Goal: Obtain resource: Download file/media

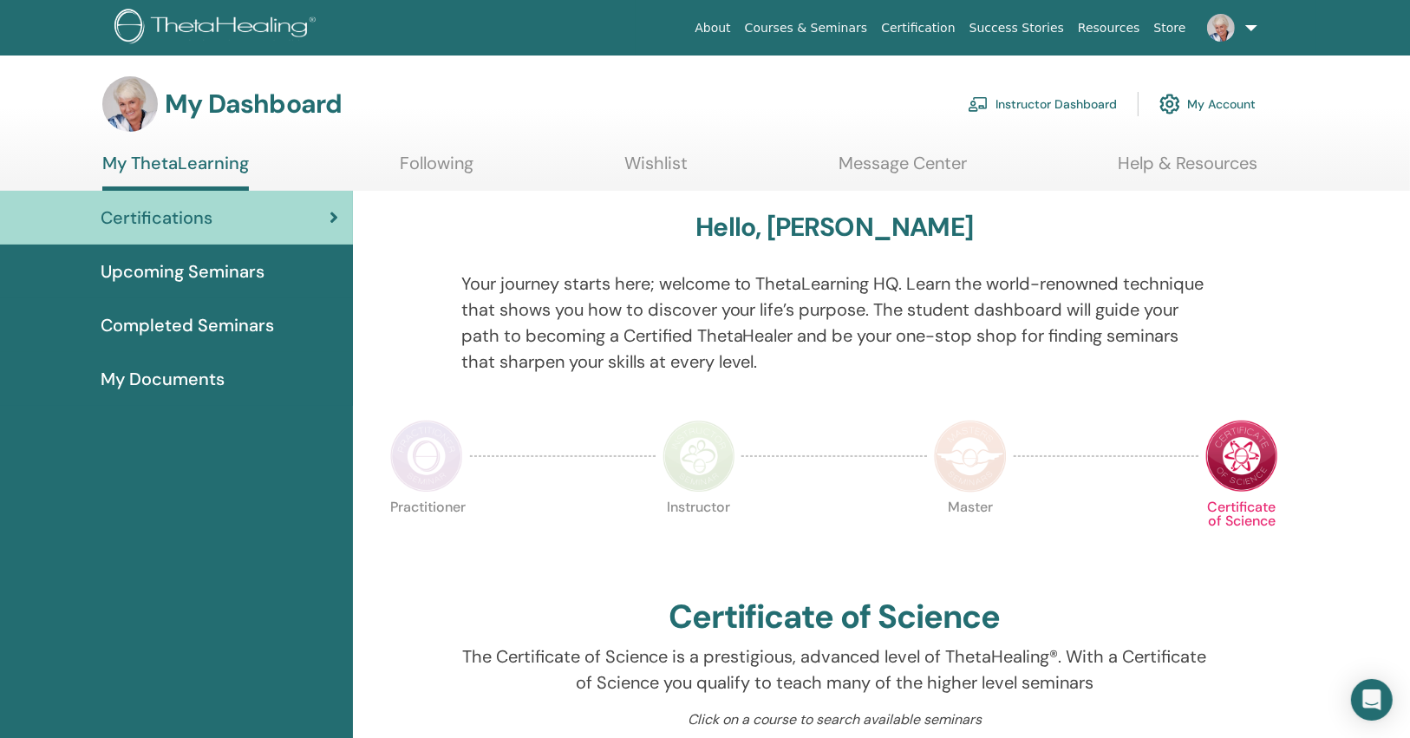
click at [1084, 107] on link "Instructor Dashboard" at bounding box center [1041, 104] width 149 height 38
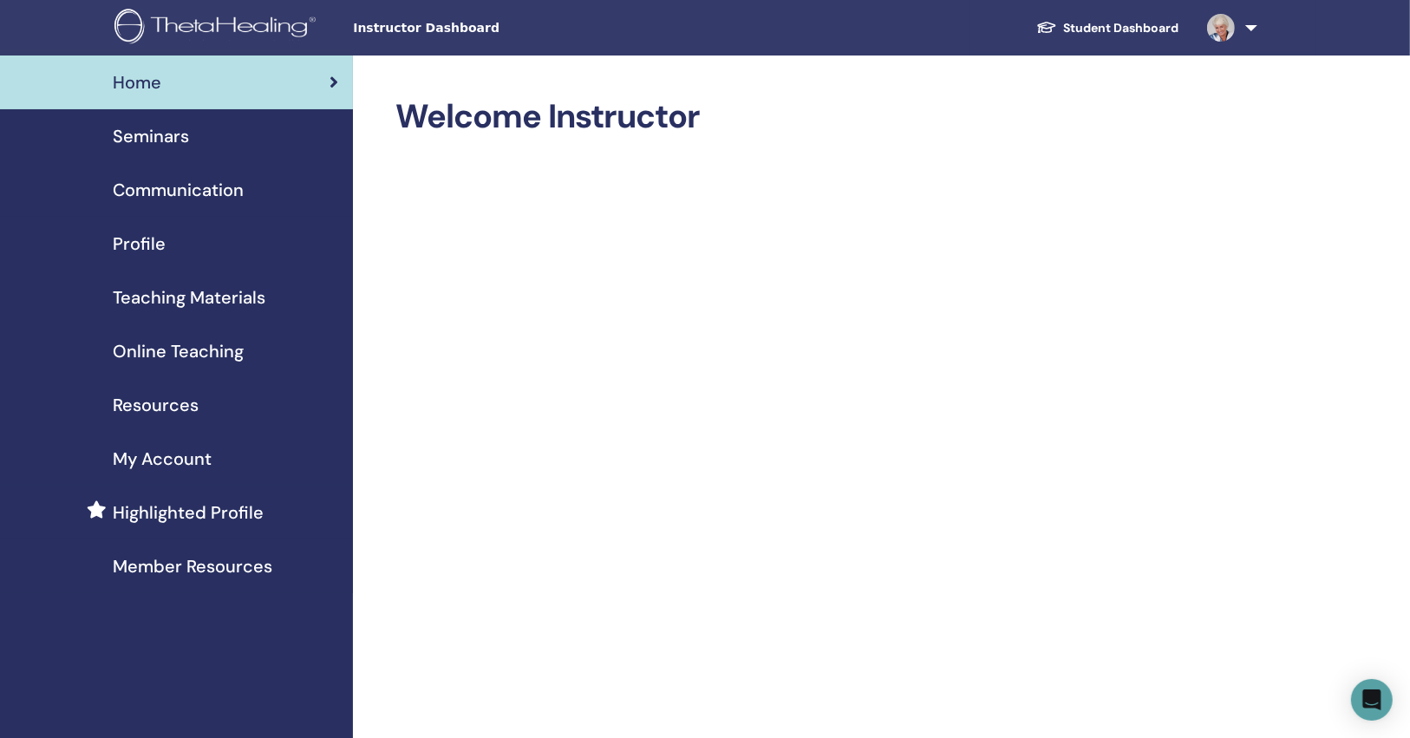
click at [281, 127] on div "Seminars" at bounding box center [176, 136] width 325 height 26
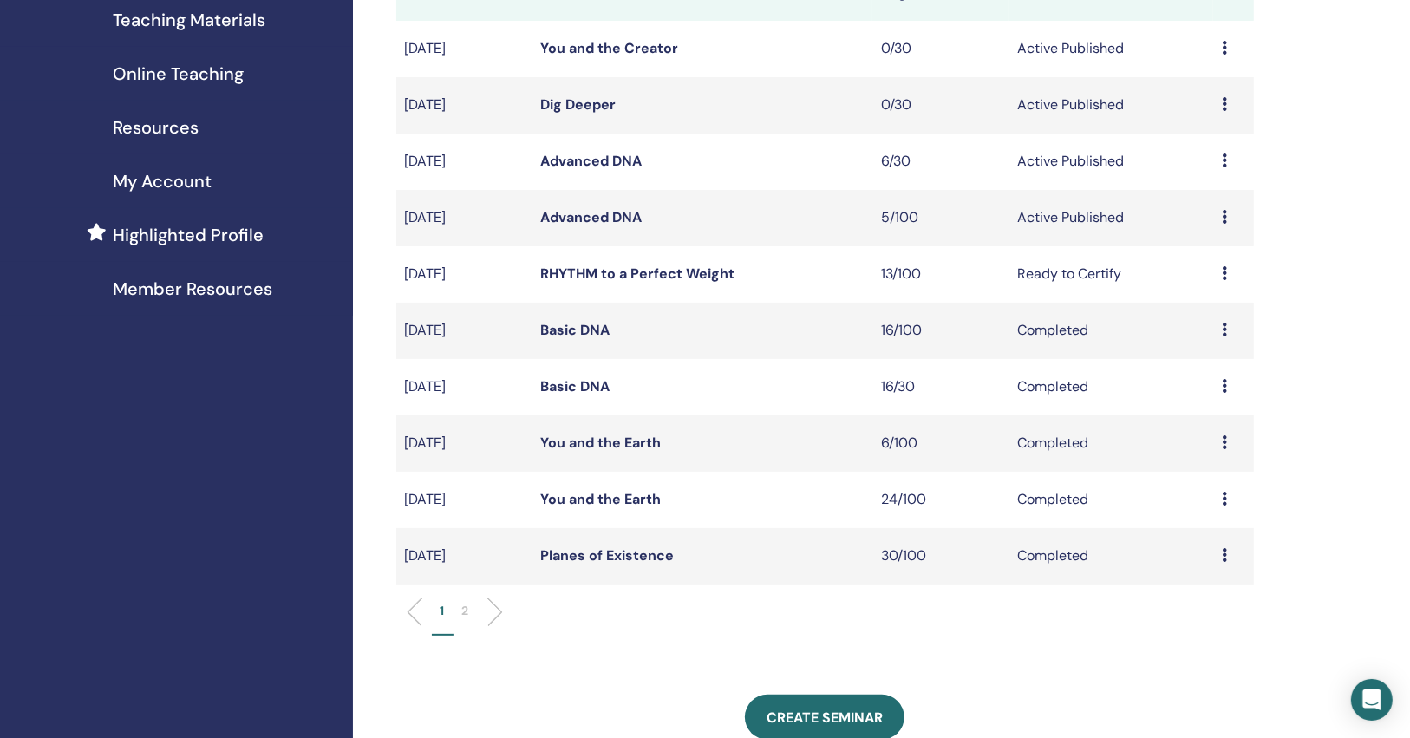
scroll to position [139, 0]
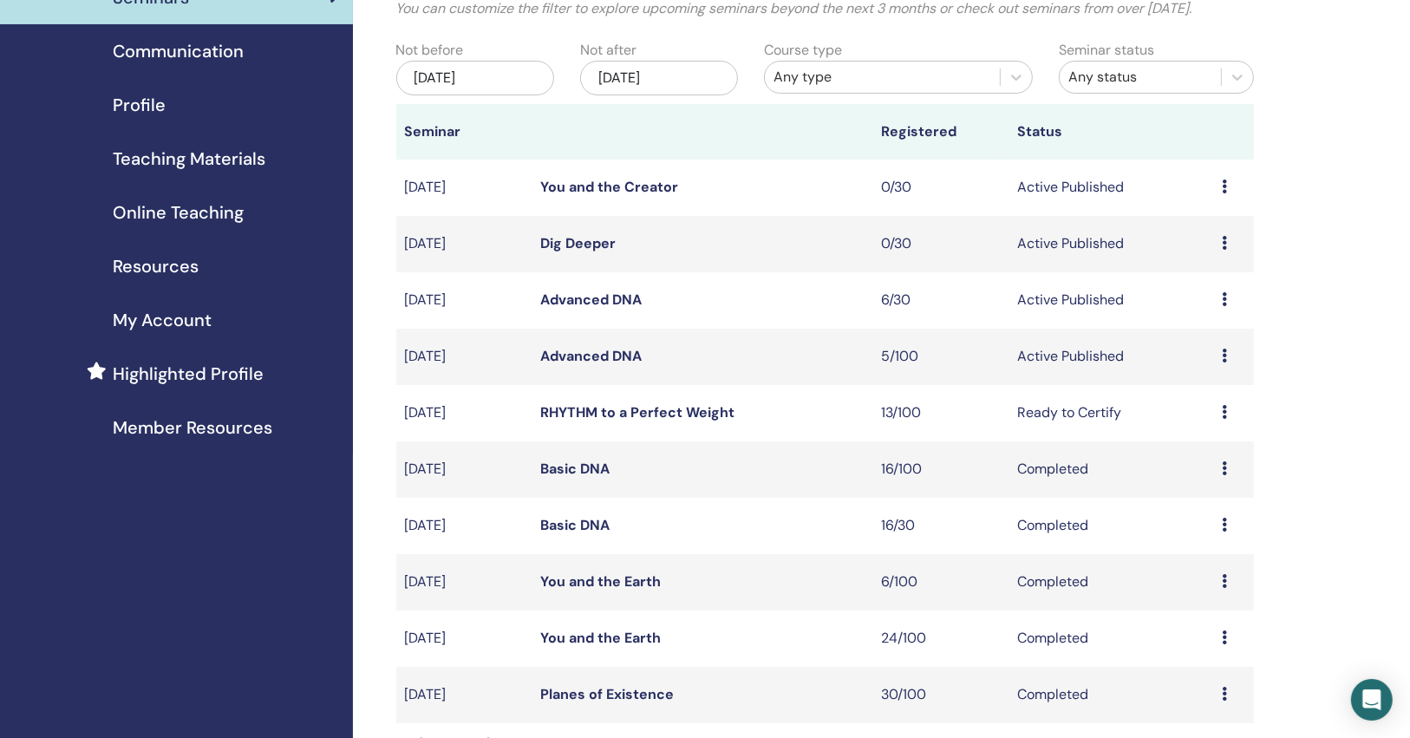
click at [609, 414] on link "RHYTHM to a Perfect Weight" at bounding box center [638, 412] width 194 height 18
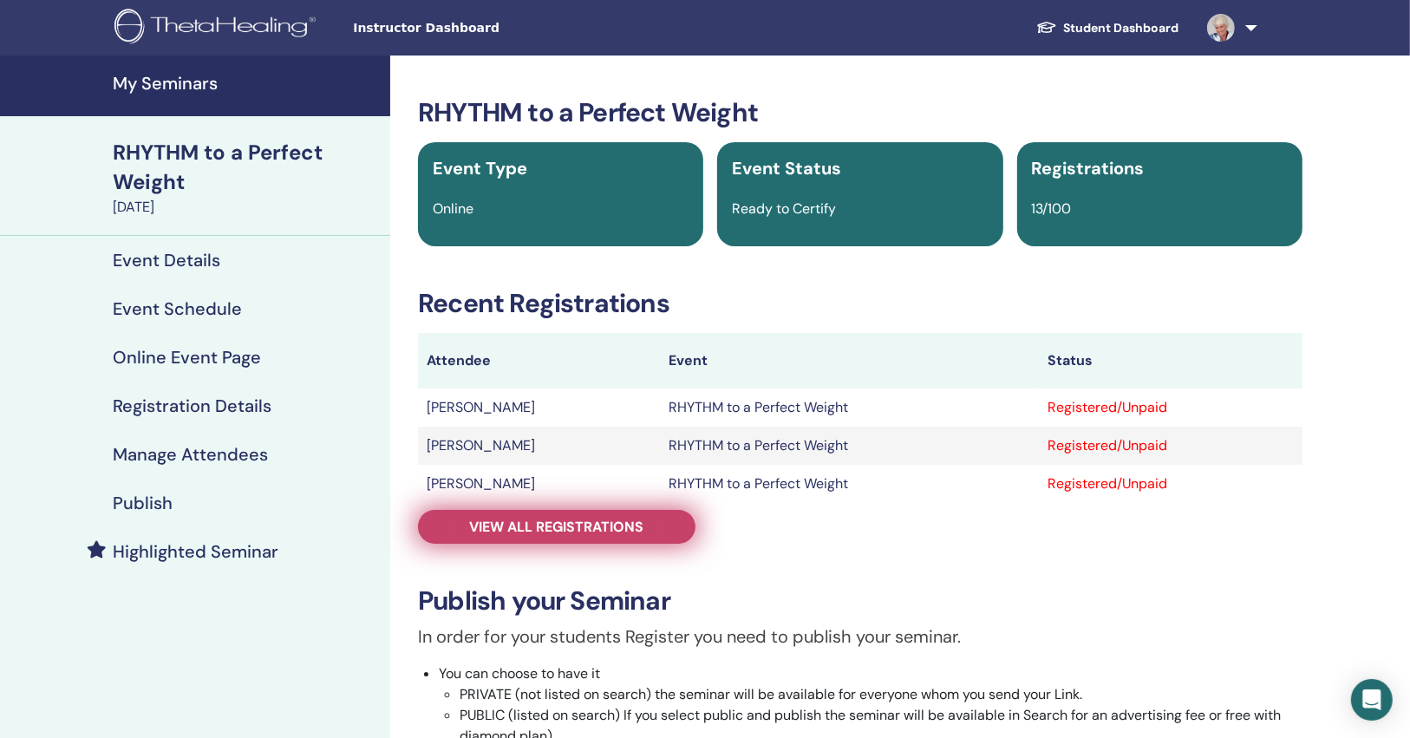
click at [615, 516] on link "View all registrations" at bounding box center [556, 527] width 277 height 34
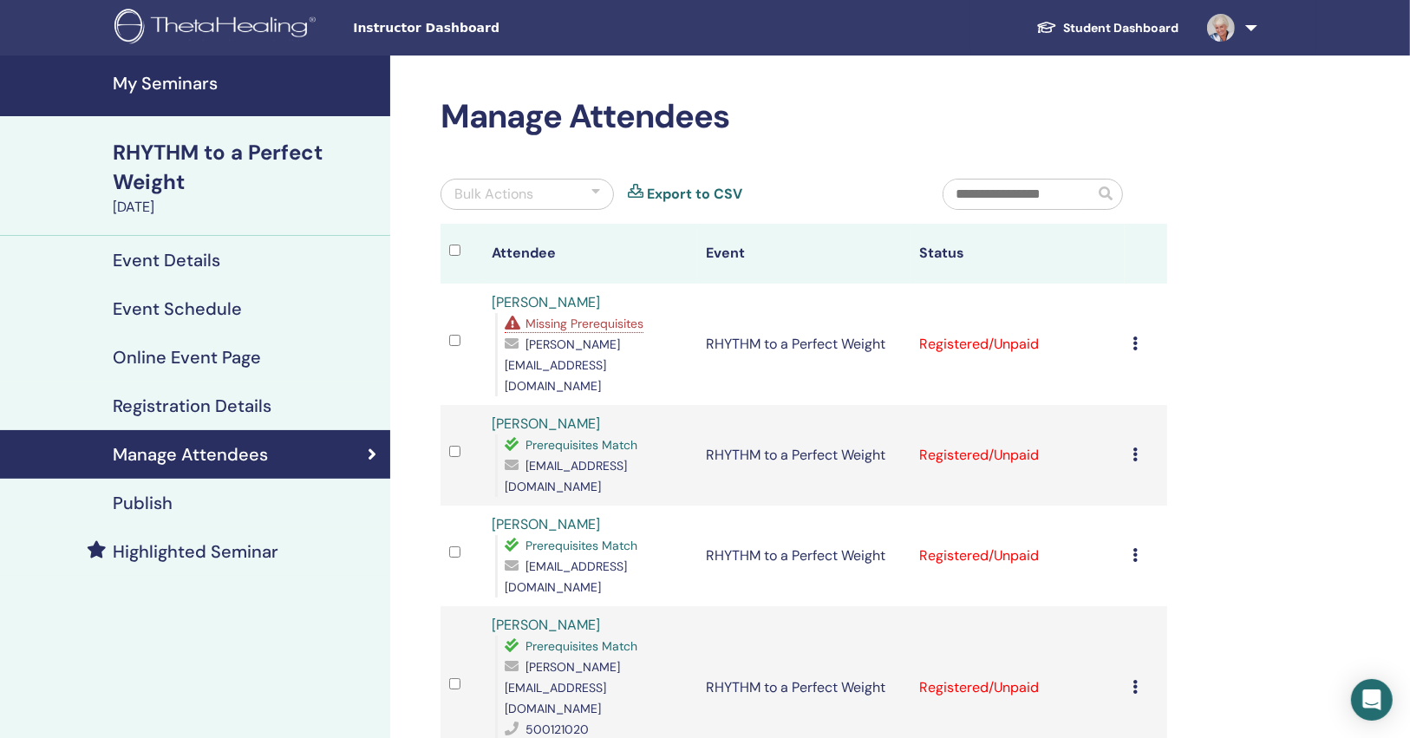
click at [853, 405] on td "RHYTHM to a Perfect Weight" at bounding box center [803, 455] width 213 height 101
click at [603, 319] on span "Missing Prerequisites" at bounding box center [584, 324] width 118 height 16
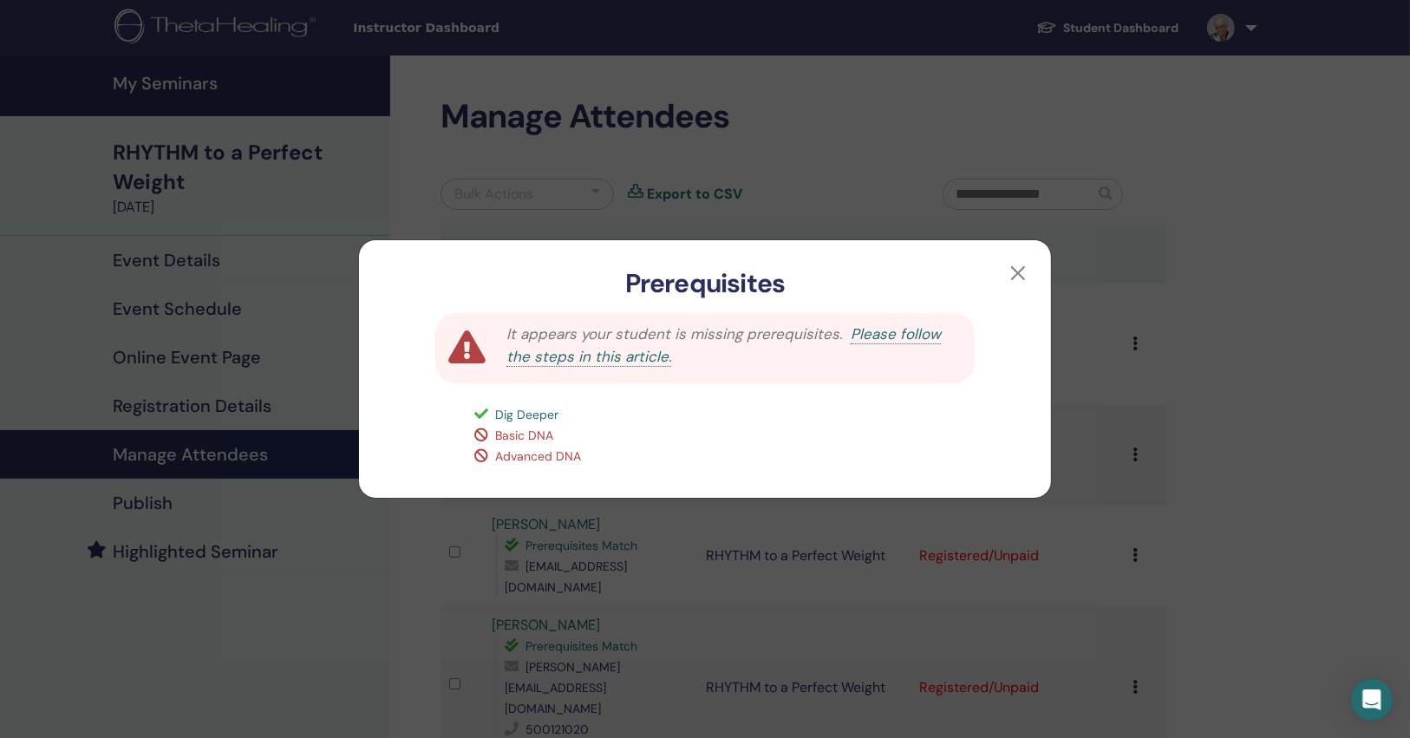
click at [1231, 432] on div "Prerequisites It appears your student is missing prerequisites. Please follow t…" at bounding box center [705, 369] width 1410 height 738
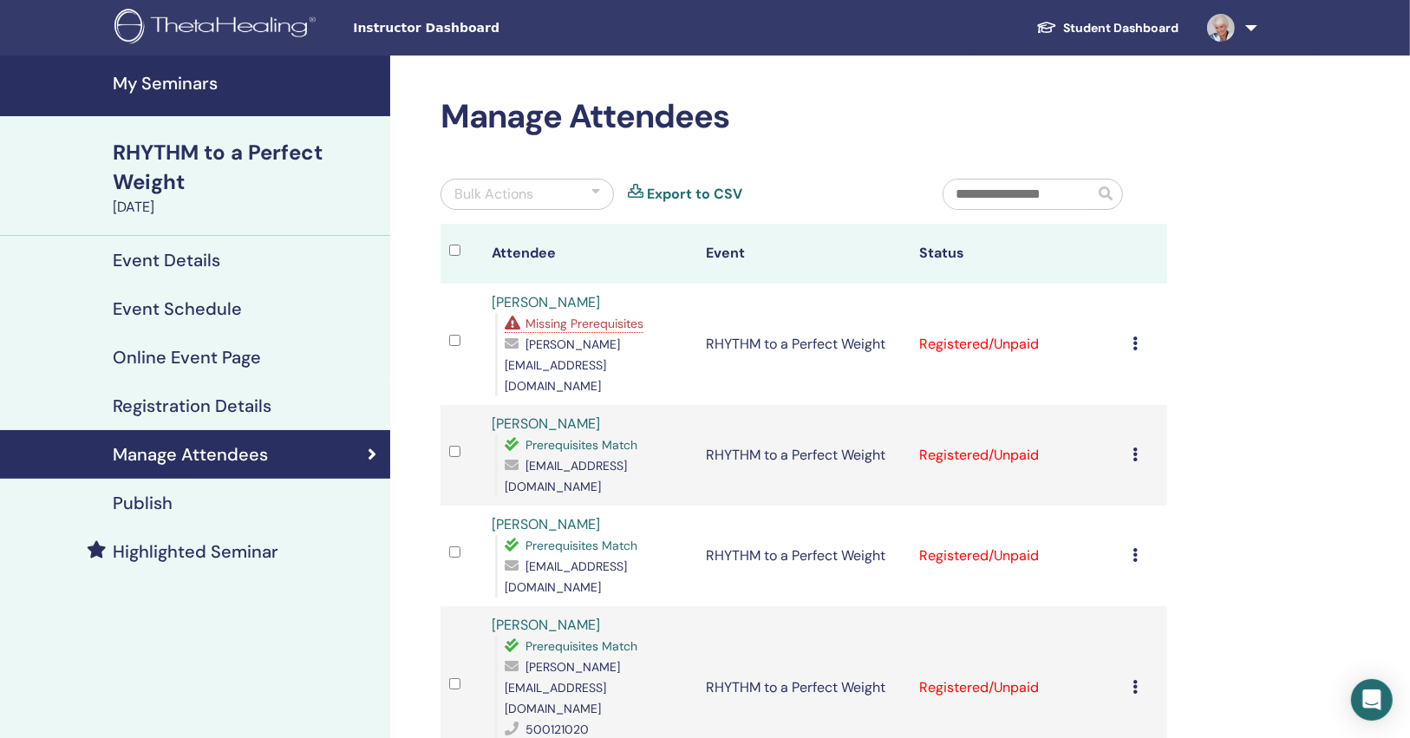
click at [1134, 336] on icon at bounding box center [1135, 343] width 5 height 14
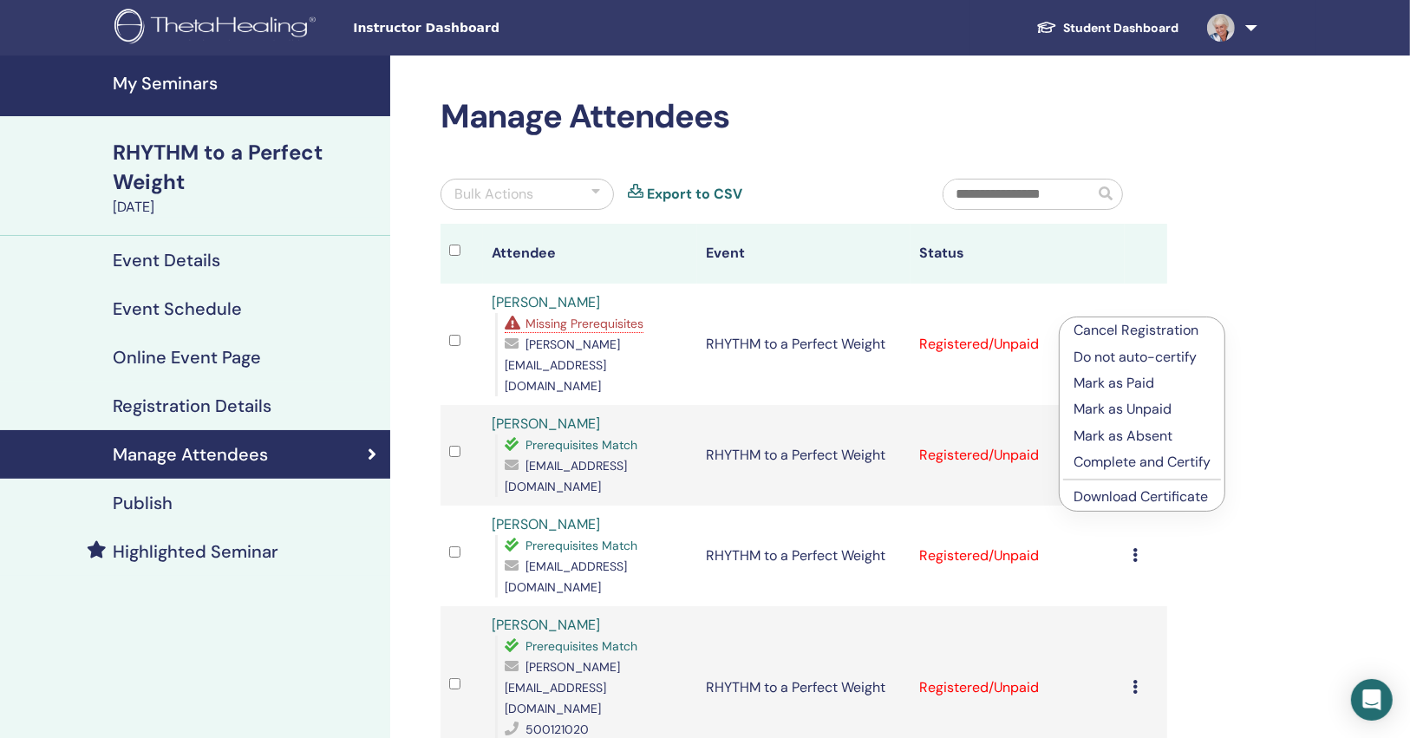
click at [1097, 493] on link "Download Certificate" at bounding box center [1140, 496] width 134 height 18
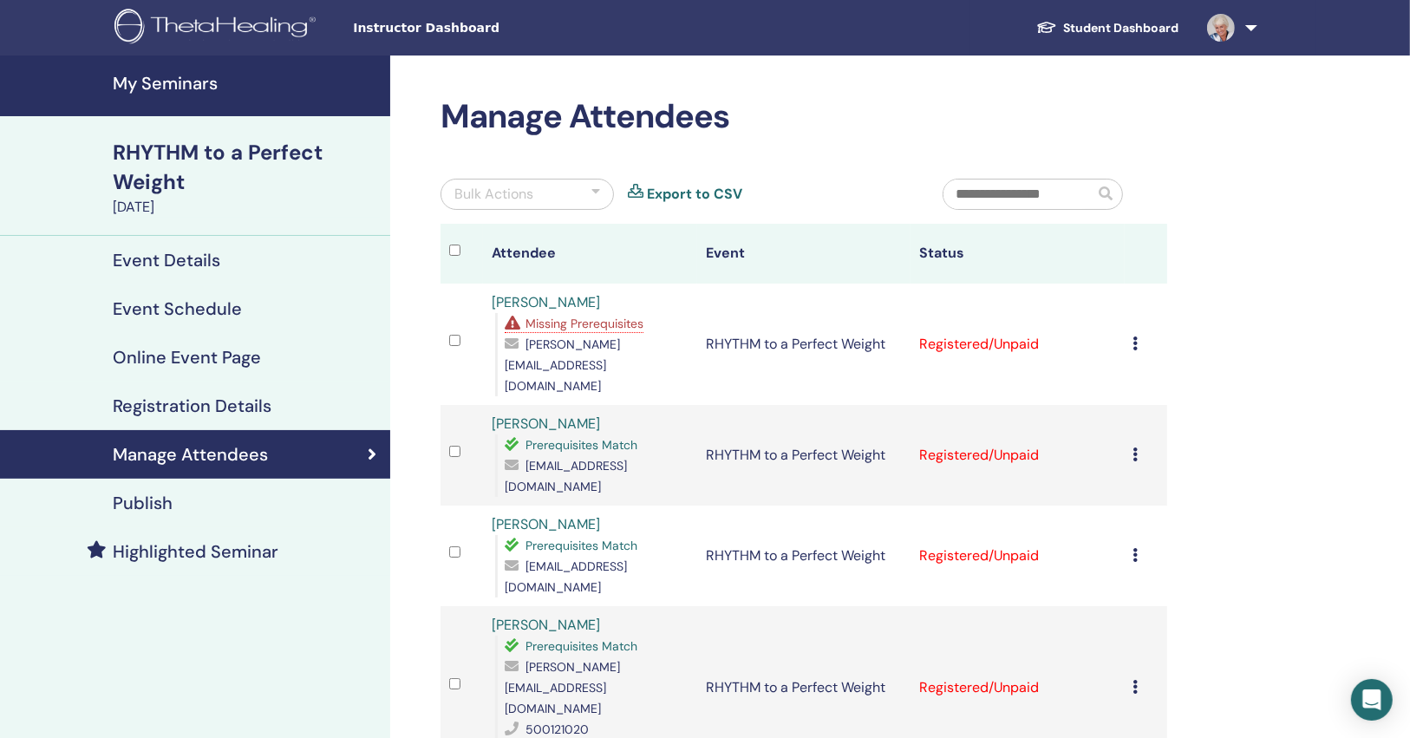
click at [1133, 447] on icon at bounding box center [1135, 454] width 5 height 14
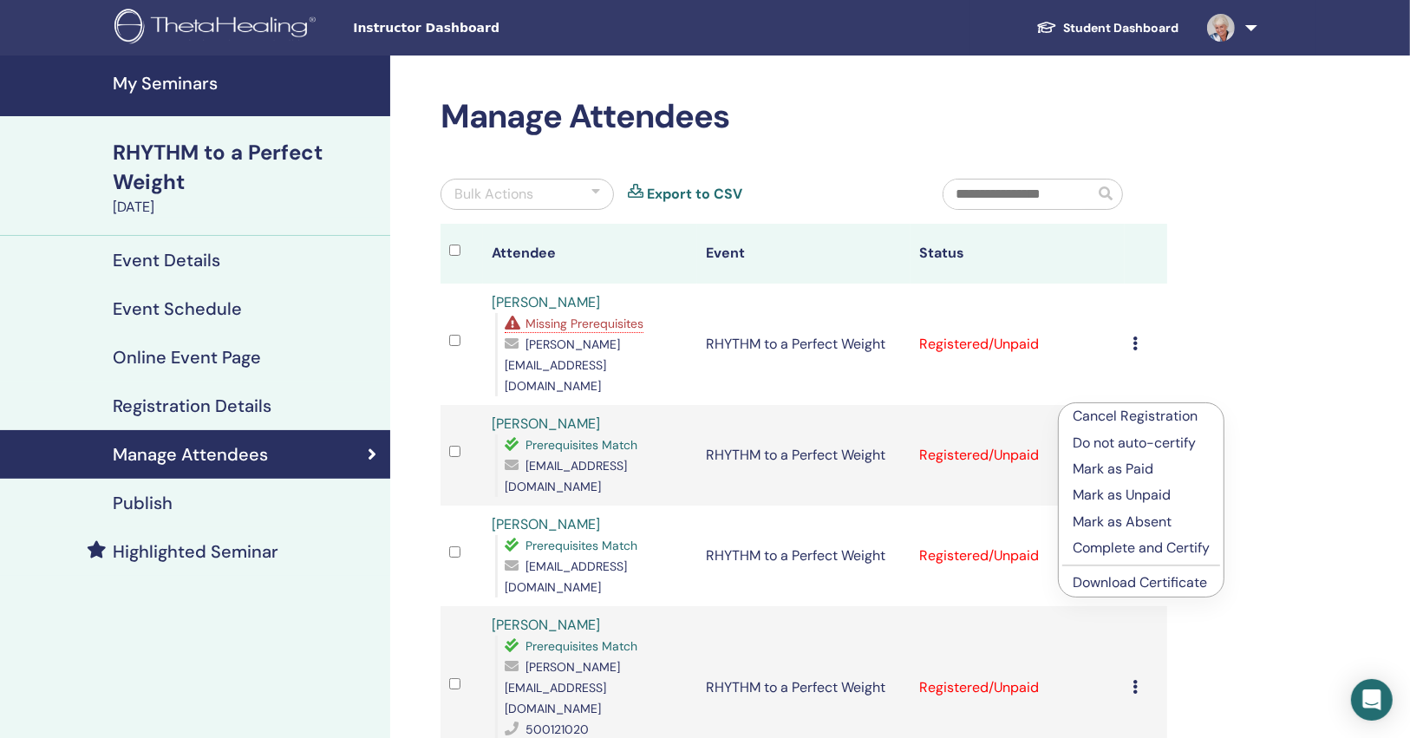
click at [1128, 582] on link "Download Certificate" at bounding box center [1139, 582] width 134 height 18
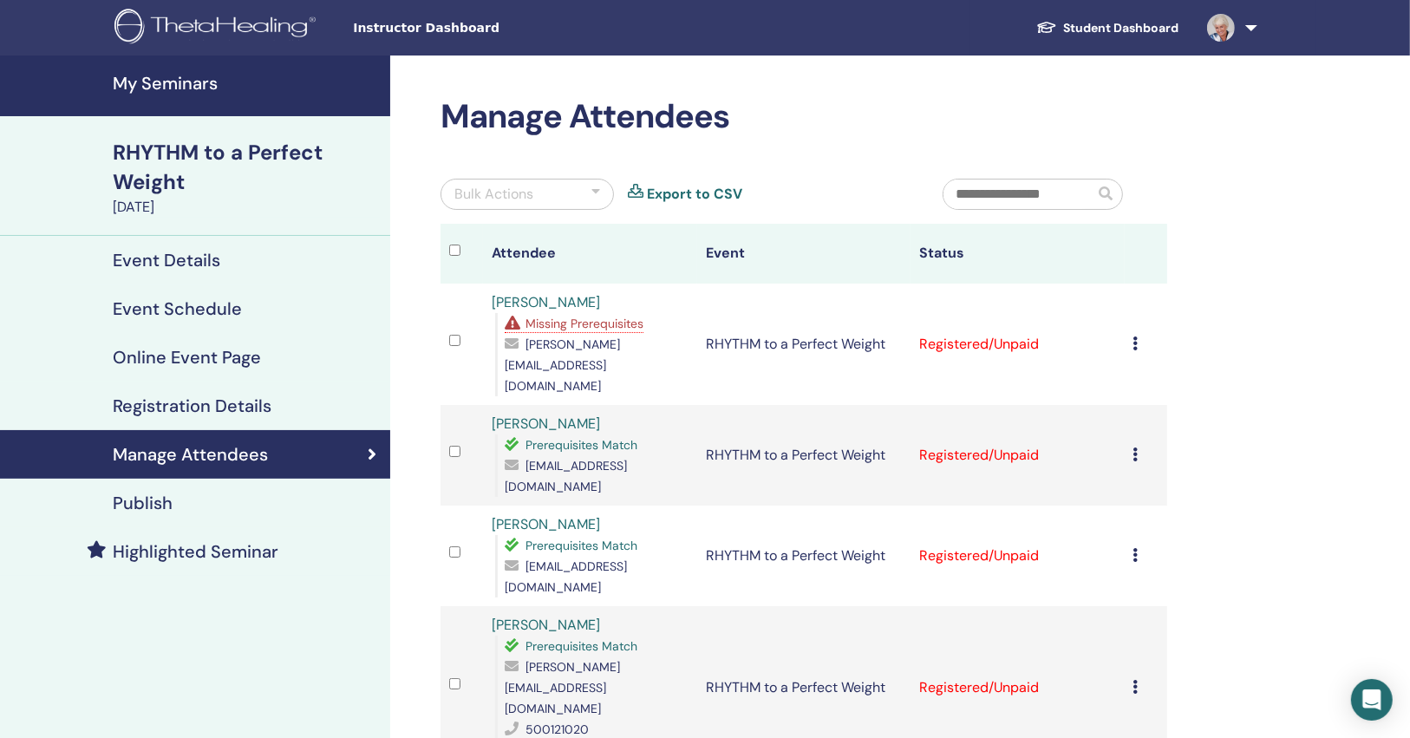
click at [1136, 545] on div "Cancel Registration Do not auto-certify Mark as Paid Mark as Unpaid Mark as Abs…" at bounding box center [1145, 555] width 25 height 21
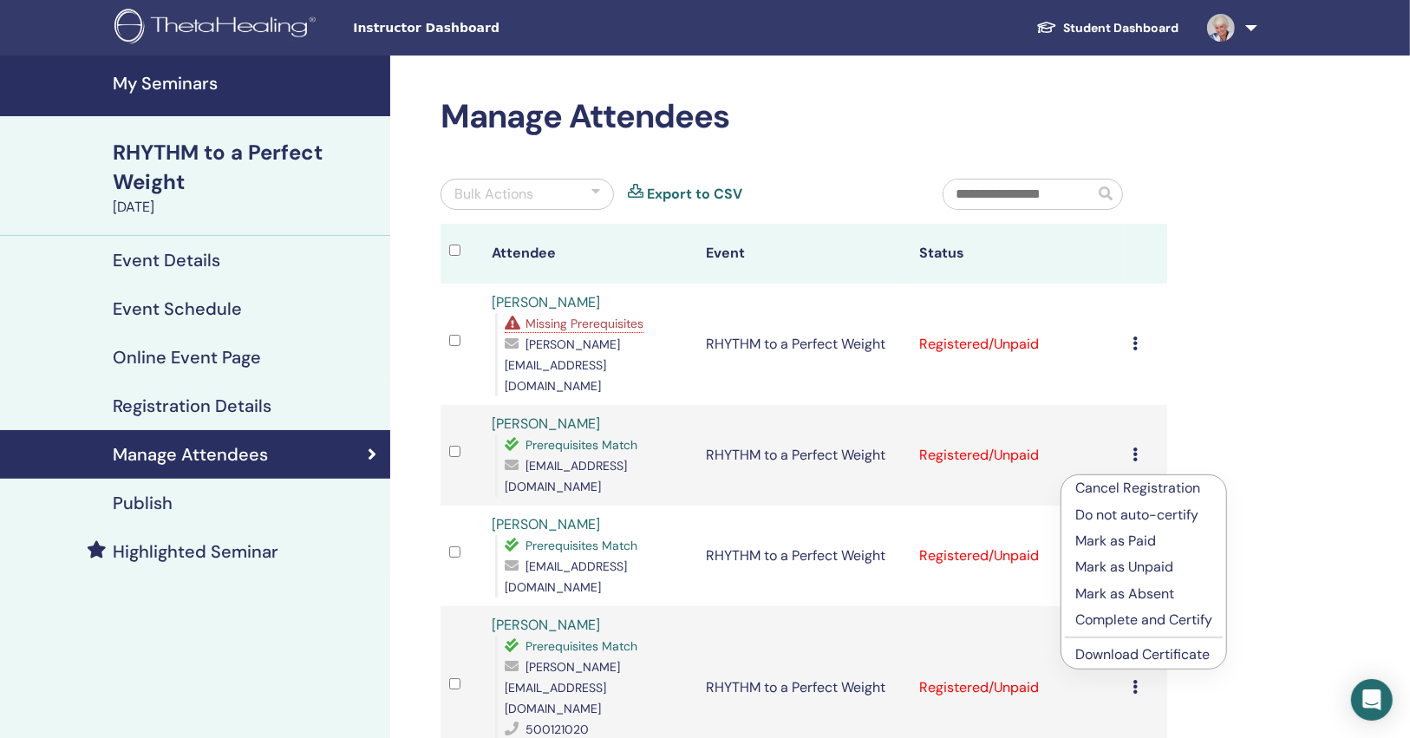
click at [1106, 655] on link "Download Certificate" at bounding box center [1142, 654] width 134 height 18
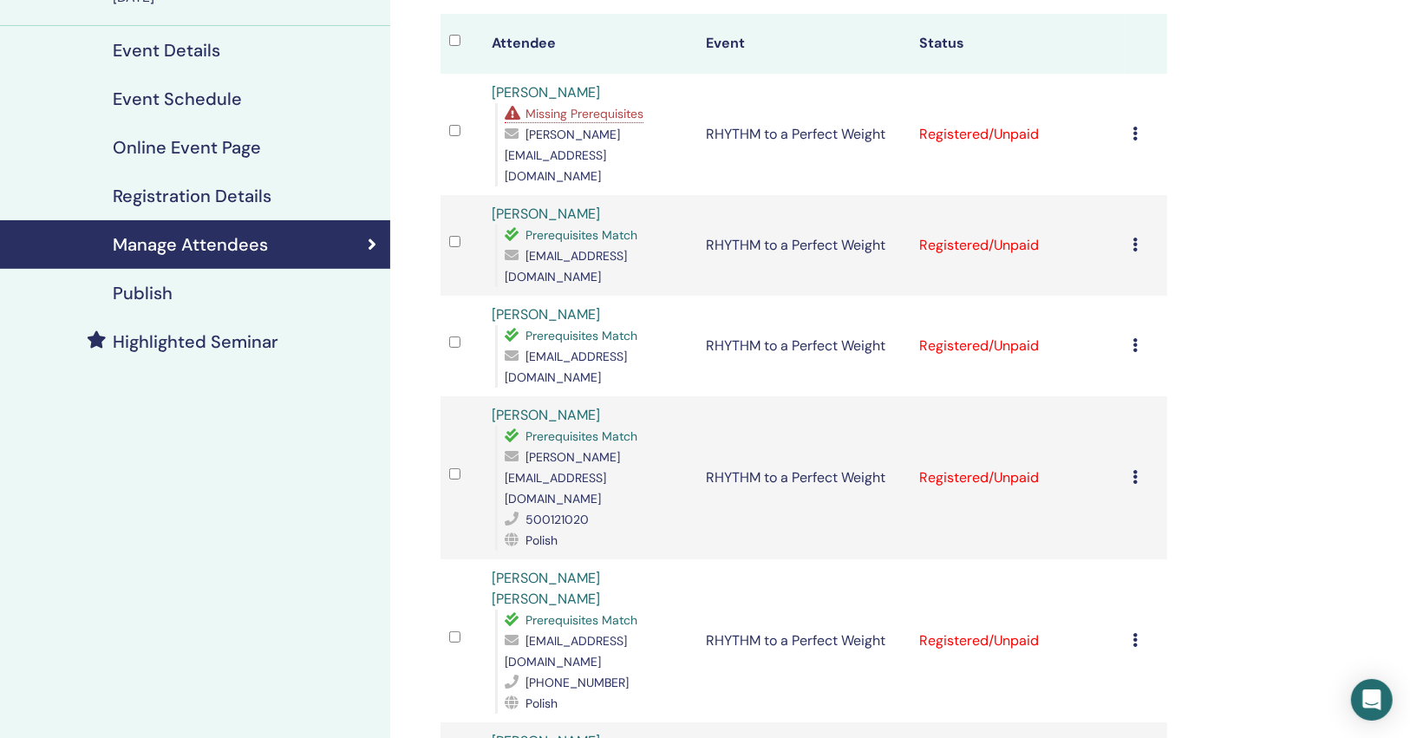
scroll to position [277, 0]
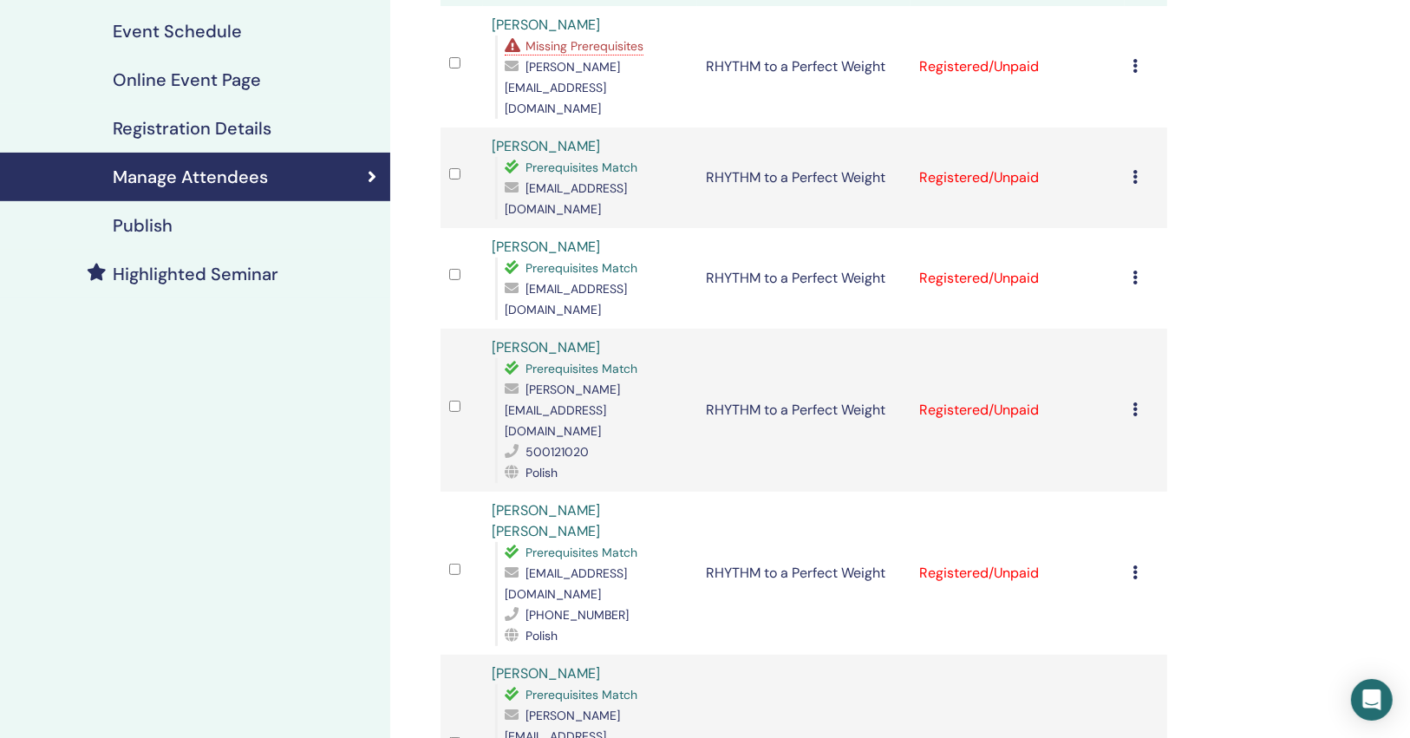
click at [1134, 402] on icon at bounding box center [1135, 409] width 5 height 14
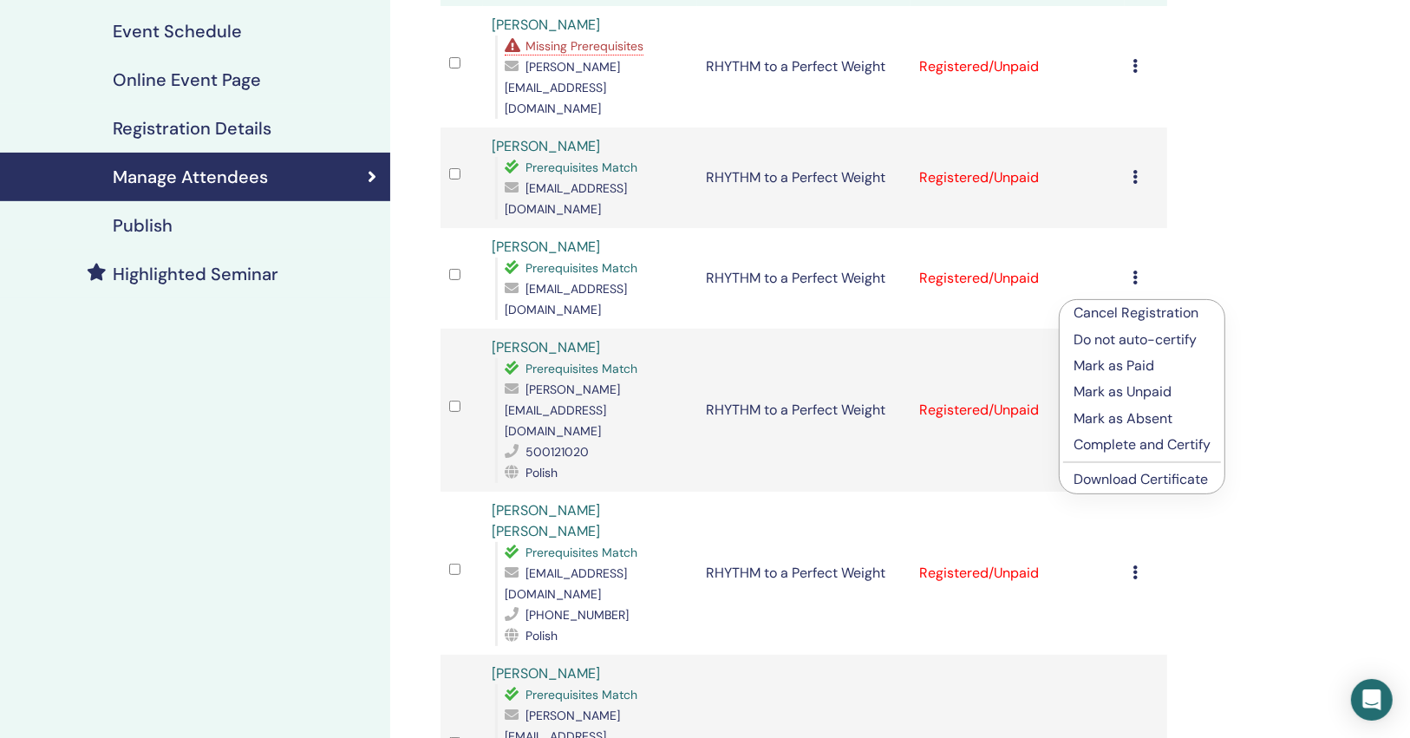
click at [1130, 478] on link "Download Certificate" at bounding box center [1140, 479] width 134 height 18
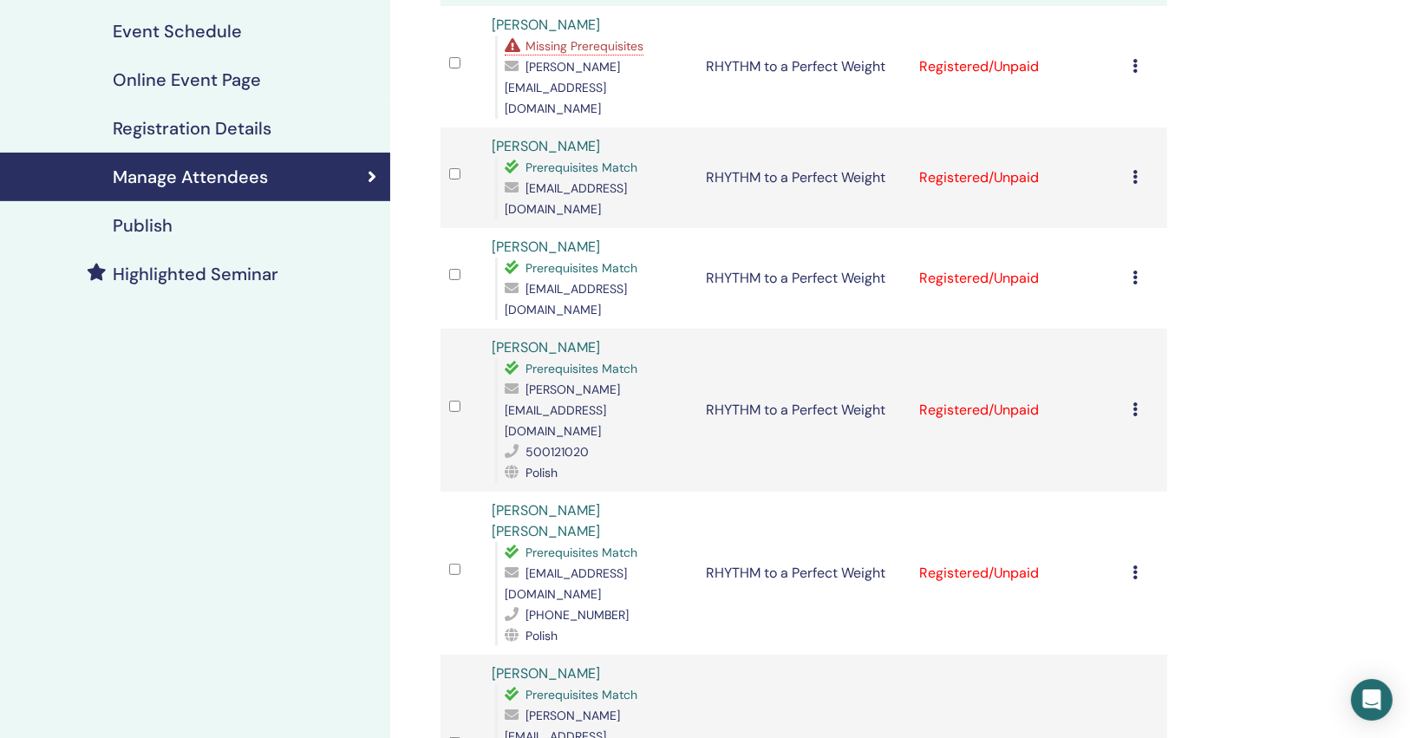
click at [1137, 563] on div "Cancel Registration Do not auto-certify Mark as Paid Mark as Unpaid Mark as Abs…" at bounding box center [1145, 573] width 25 height 21
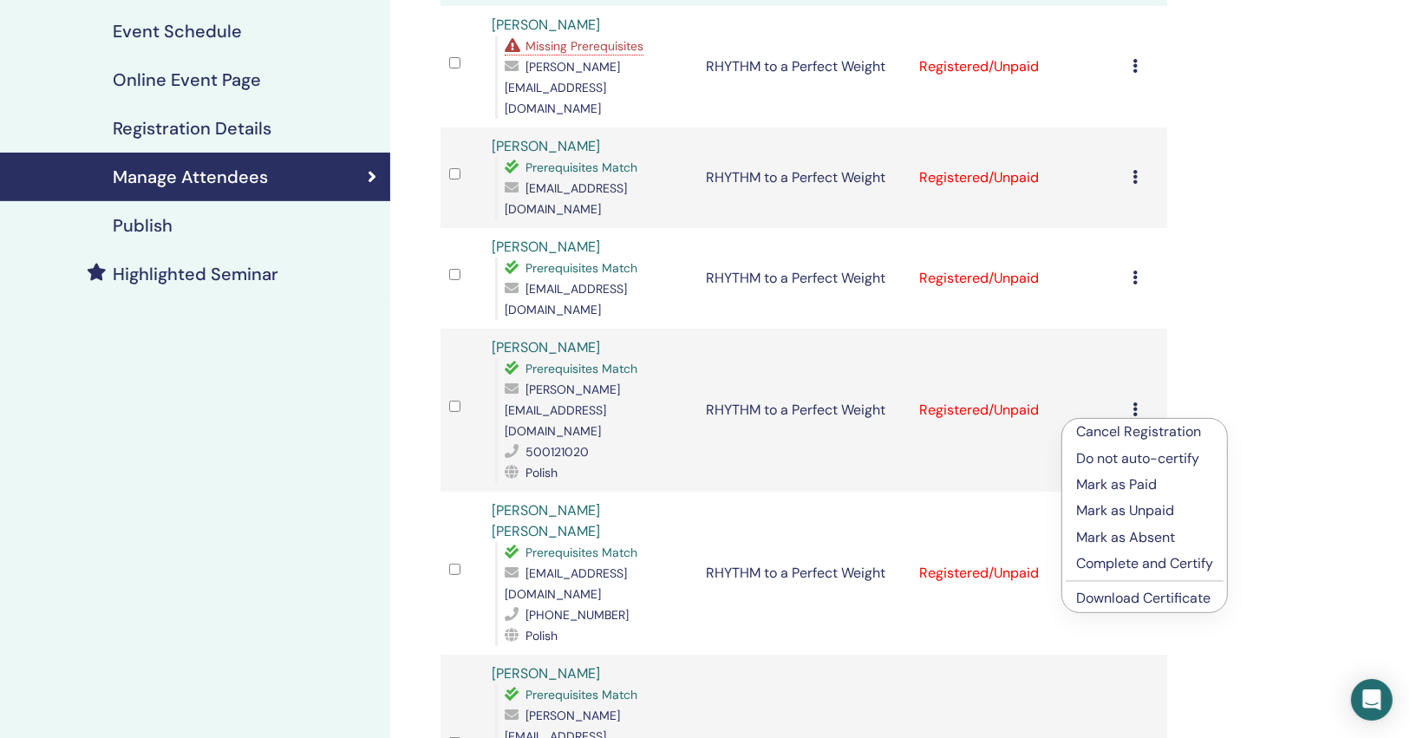
click at [1166, 603] on link "Download Certificate" at bounding box center [1143, 598] width 134 height 18
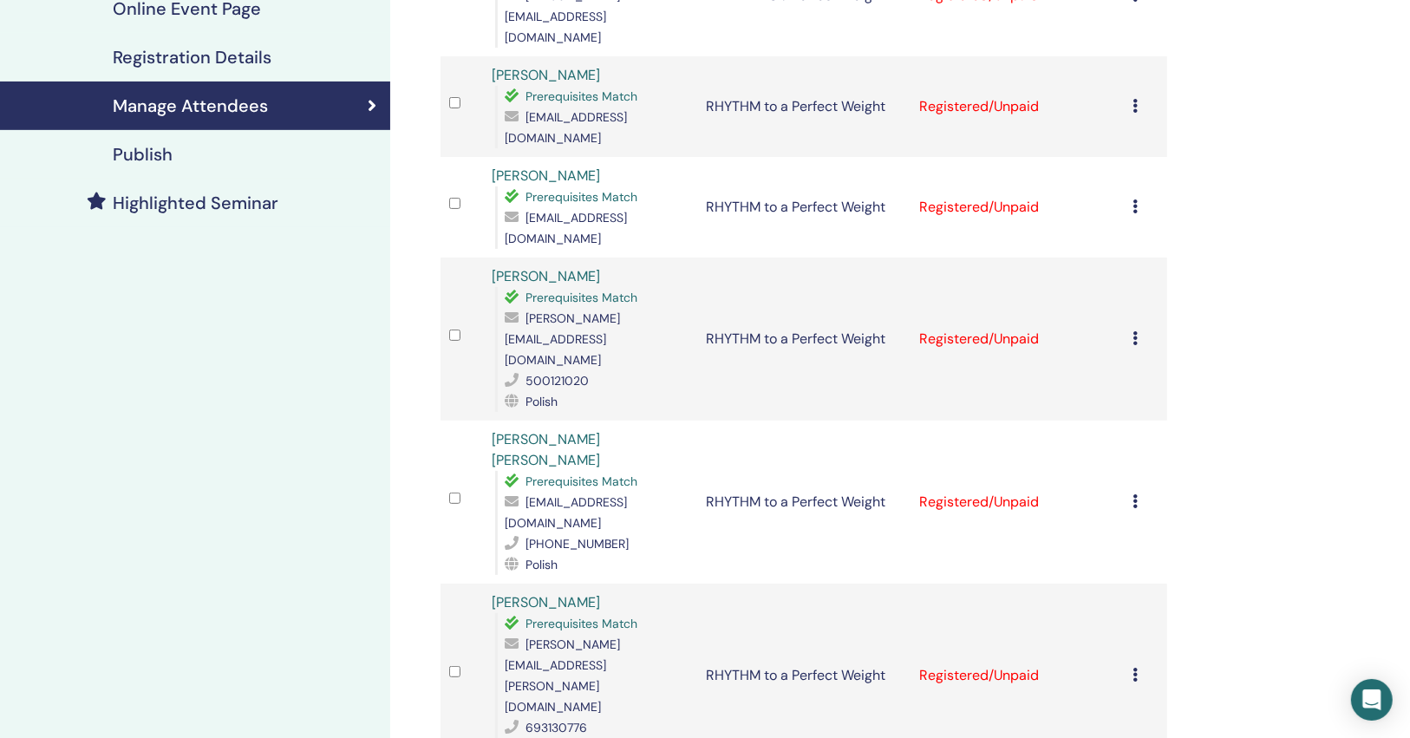
scroll to position [416, 0]
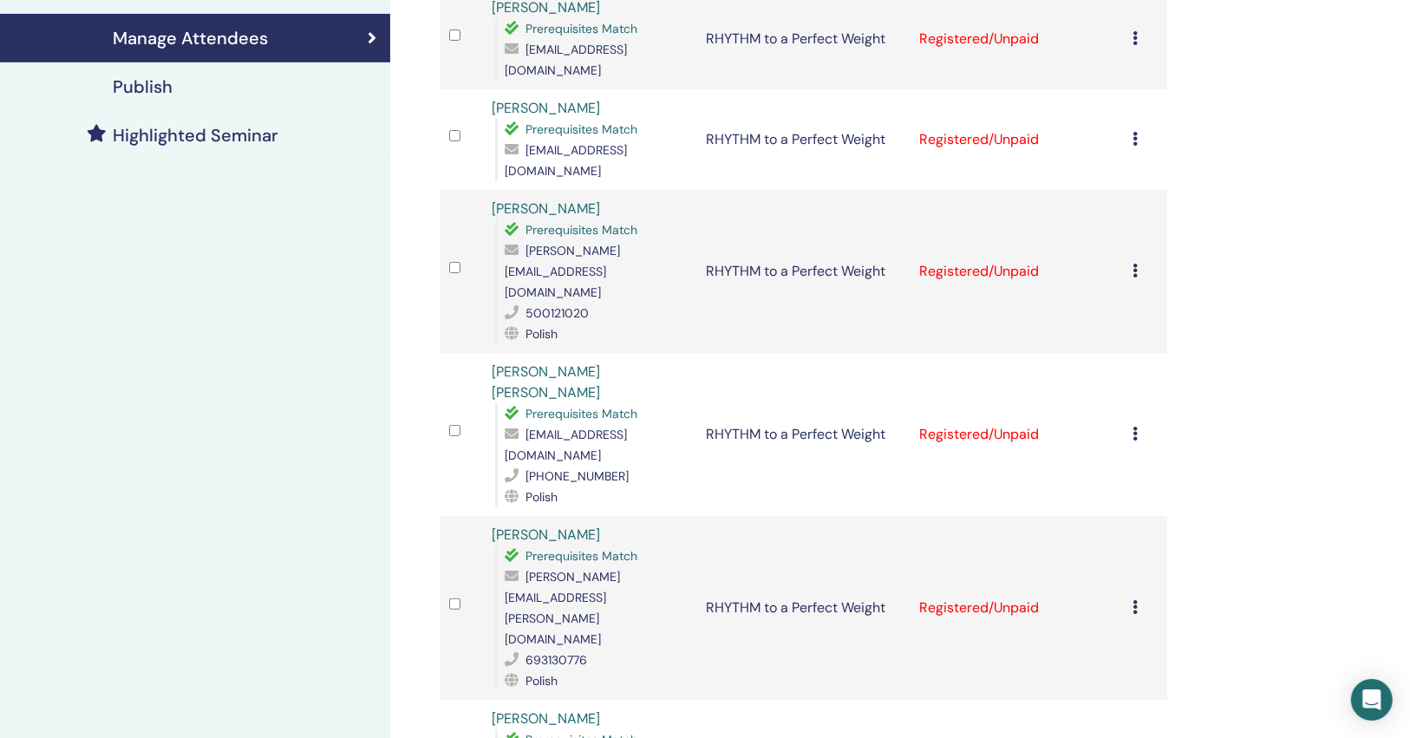
click at [1137, 597] on div "Cancel Registration Do not auto-certify Mark as Paid Mark as Unpaid Mark as Abs…" at bounding box center [1145, 607] width 25 height 21
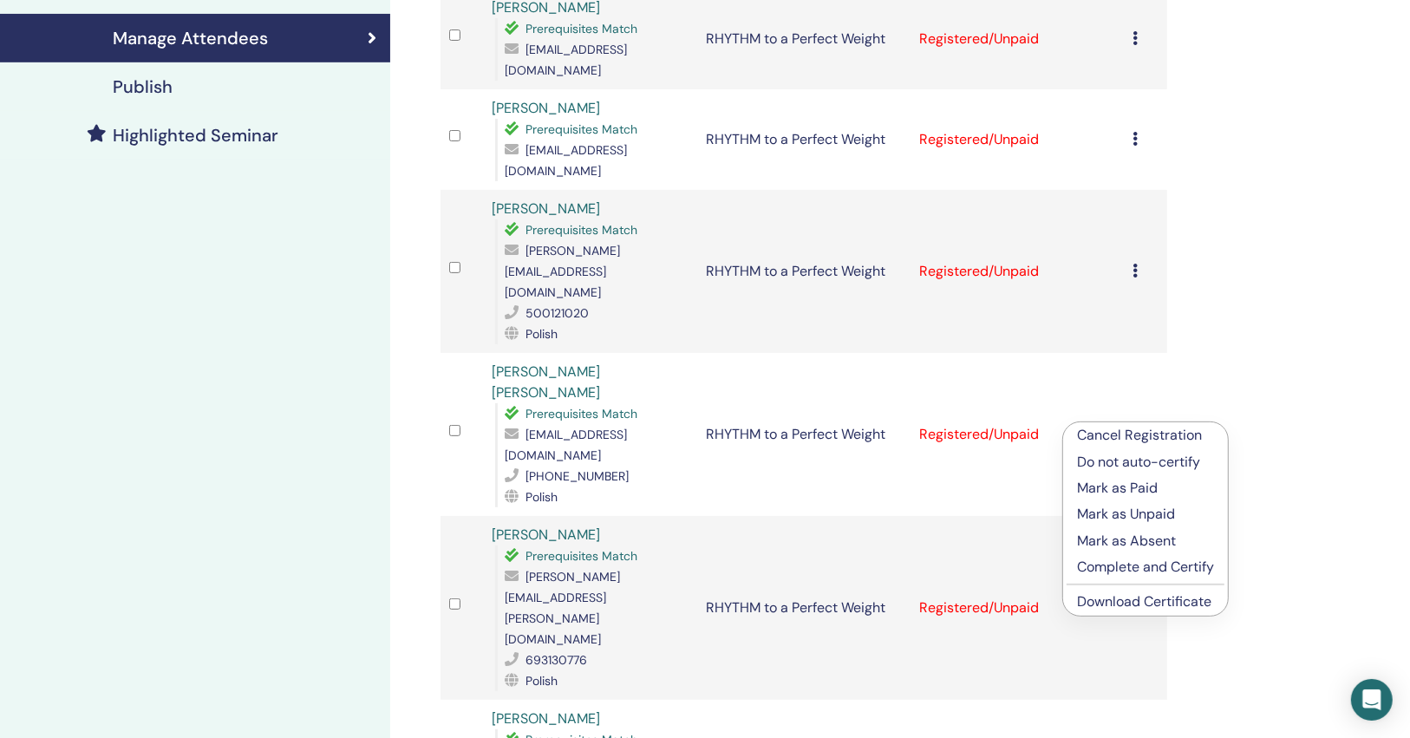
click at [1138, 595] on link "Download Certificate" at bounding box center [1144, 601] width 134 height 18
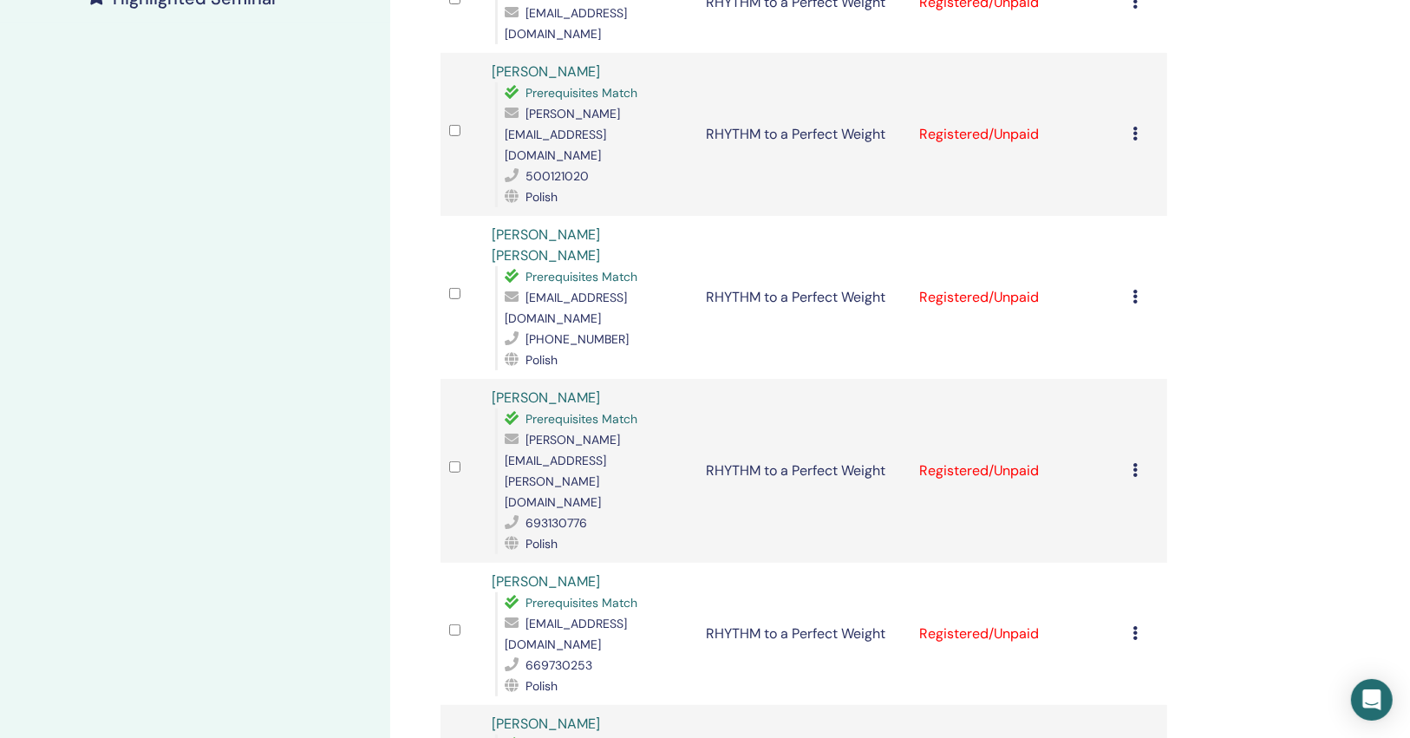
scroll to position [555, 0]
click at [1133, 624] on icon at bounding box center [1135, 631] width 5 height 14
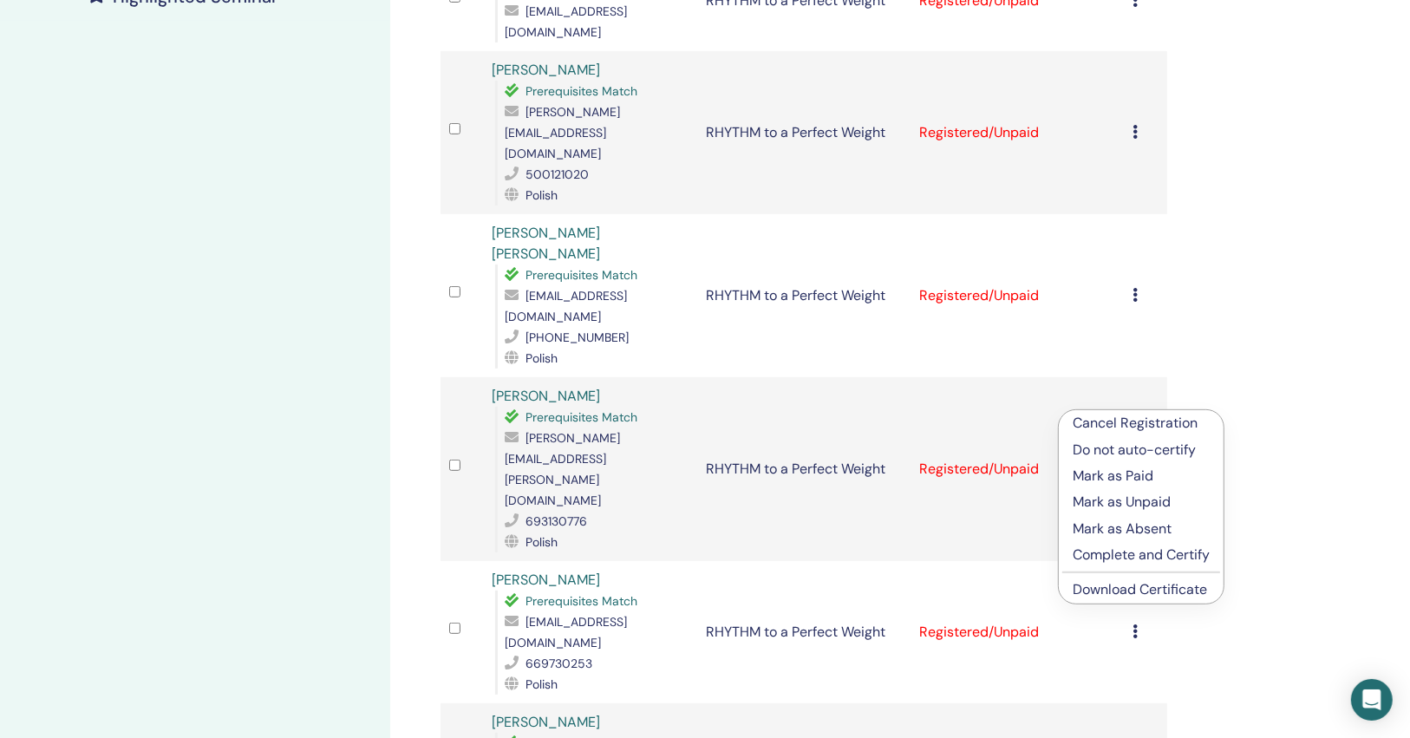
click at [1117, 588] on link "Download Certificate" at bounding box center [1139, 589] width 134 height 18
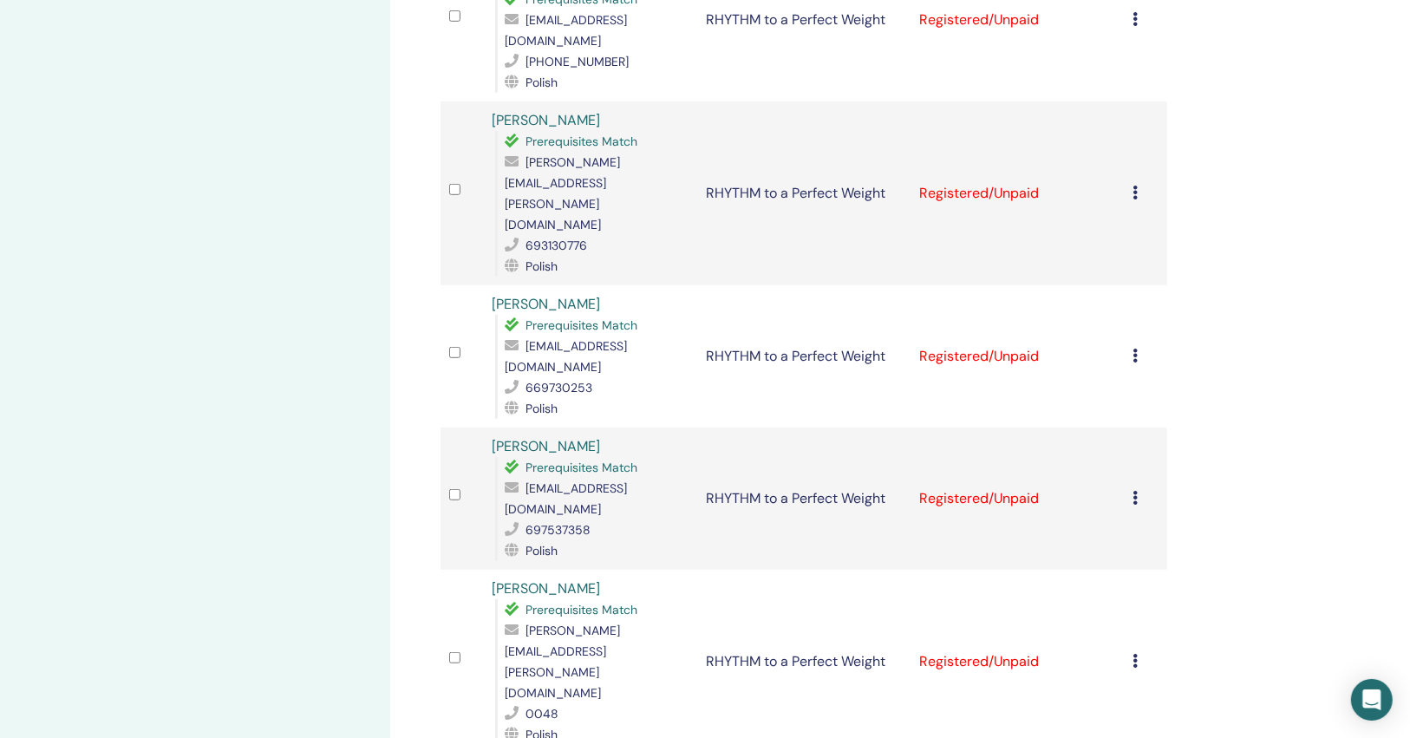
scroll to position [832, 0]
click at [1130, 426] on td "Cancel Registration Do not auto-certify Mark as Paid Mark as Unpaid Mark as Abs…" at bounding box center [1145, 497] width 42 height 142
click at [1137, 486] on div "Cancel Registration Do not auto-certify Mark as Paid Mark as Unpaid Mark as Abs…" at bounding box center [1145, 496] width 25 height 21
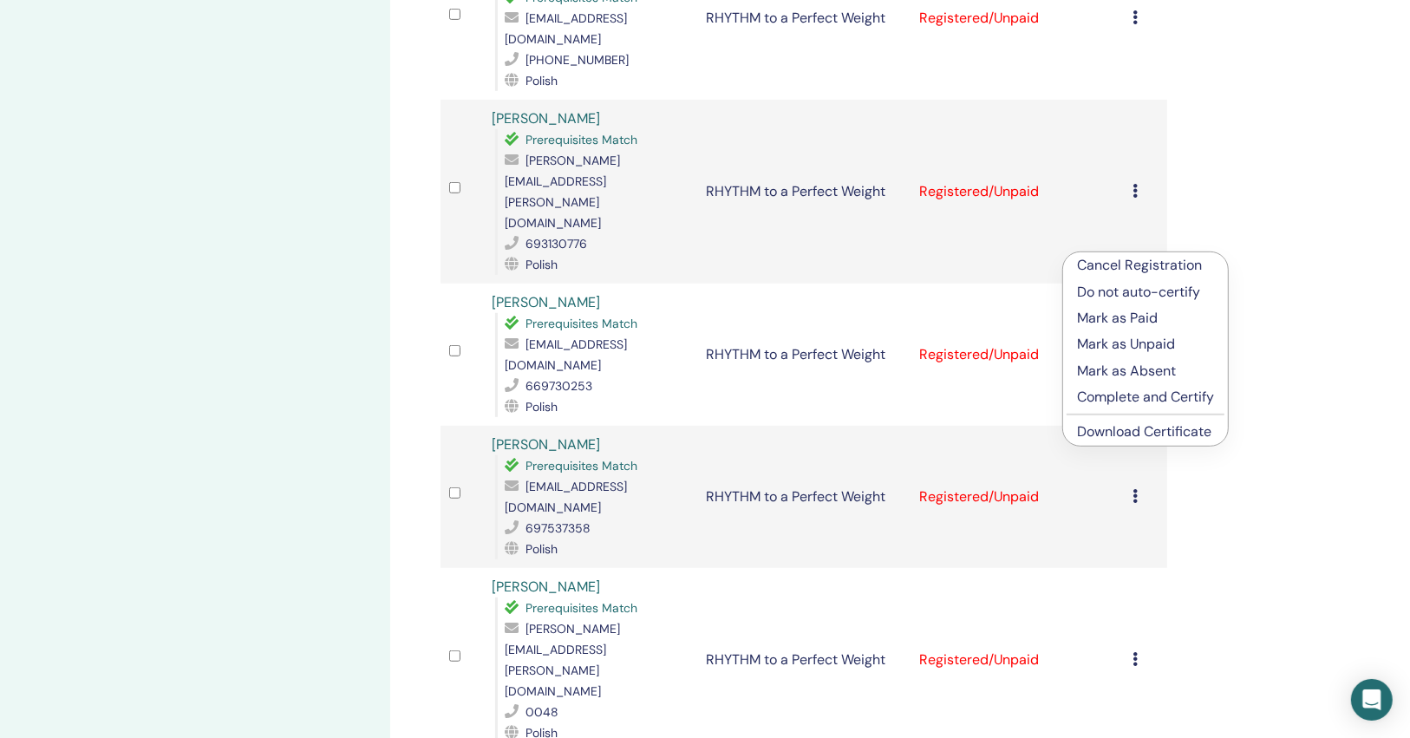
click at [1137, 429] on link "Download Certificate" at bounding box center [1144, 431] width 134 height 18
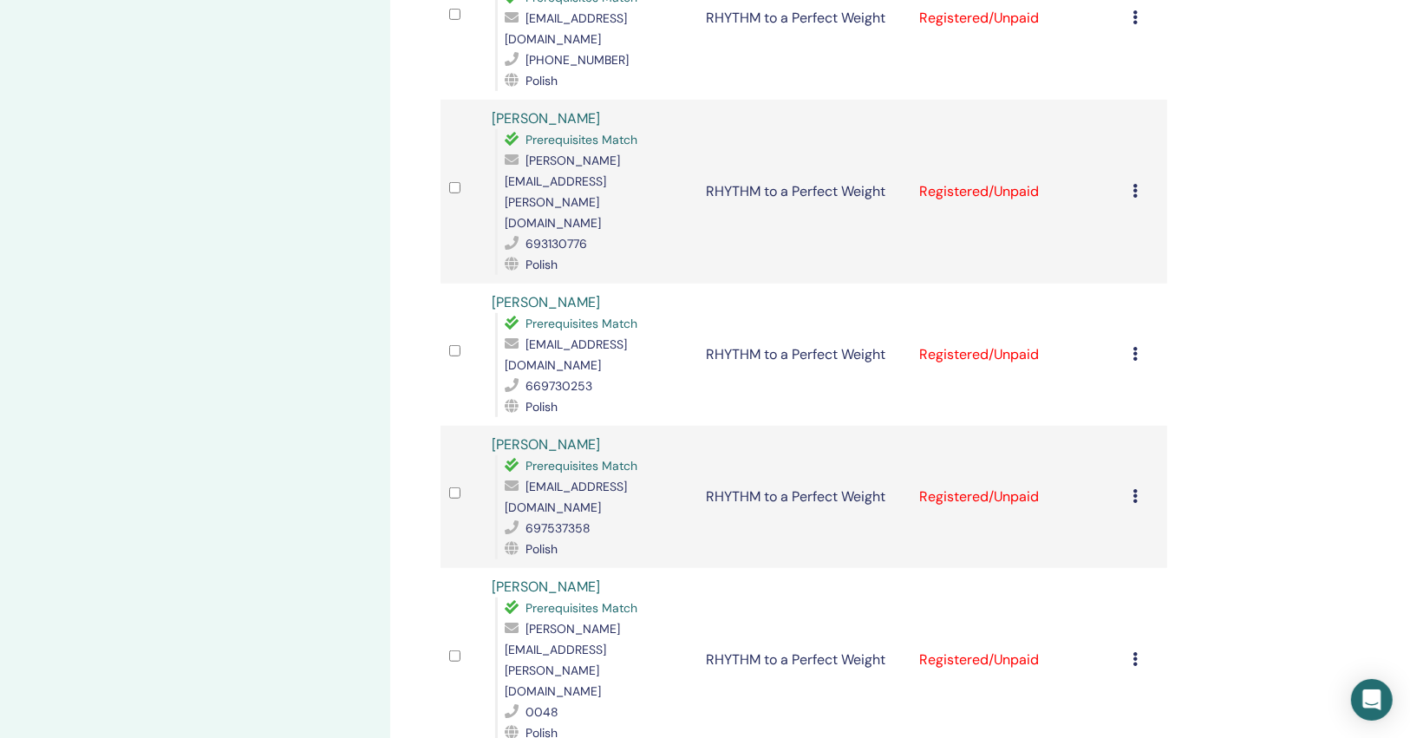
click at [1137, 652] on icon at bounding box center [1135, 659] width 5 height 14
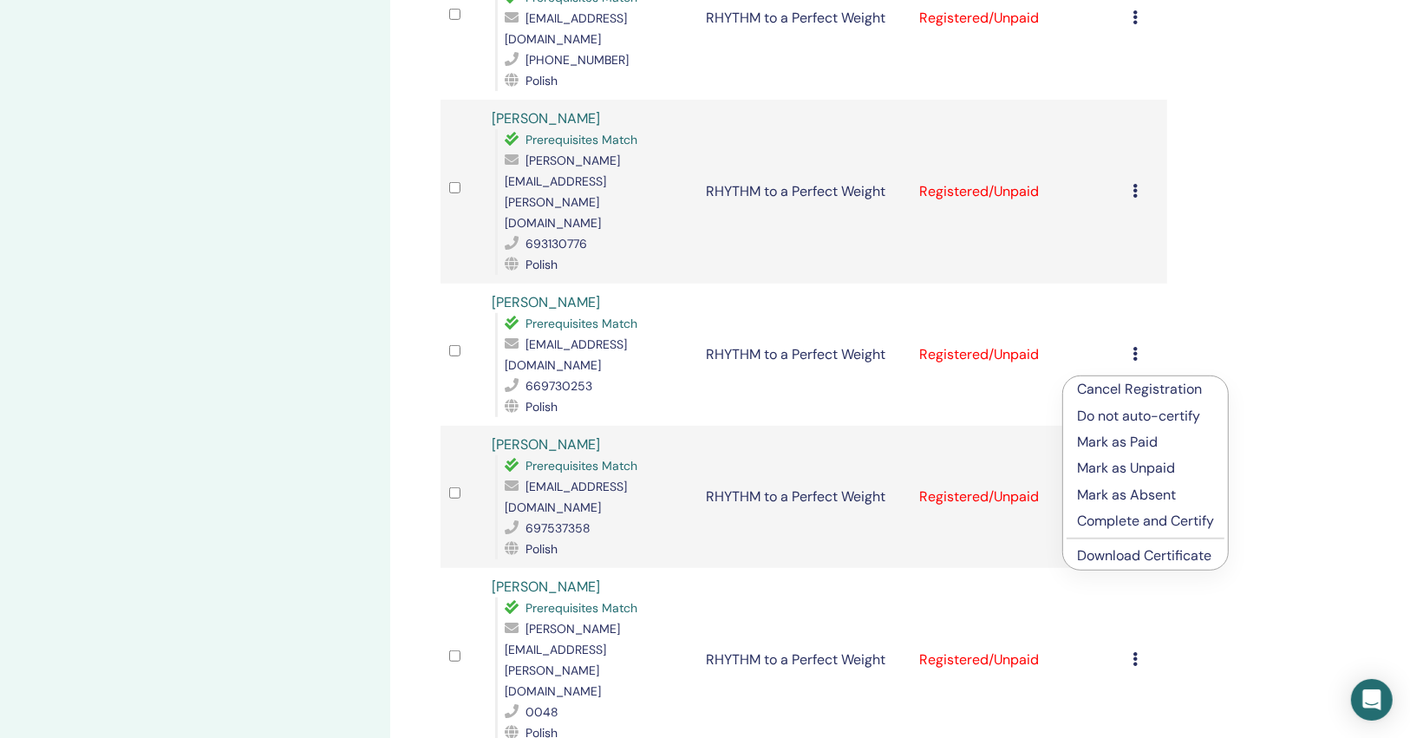
click at [1120, 560] on link "Download Certificate" at bounding box center [1144, 555] width 134 height 18
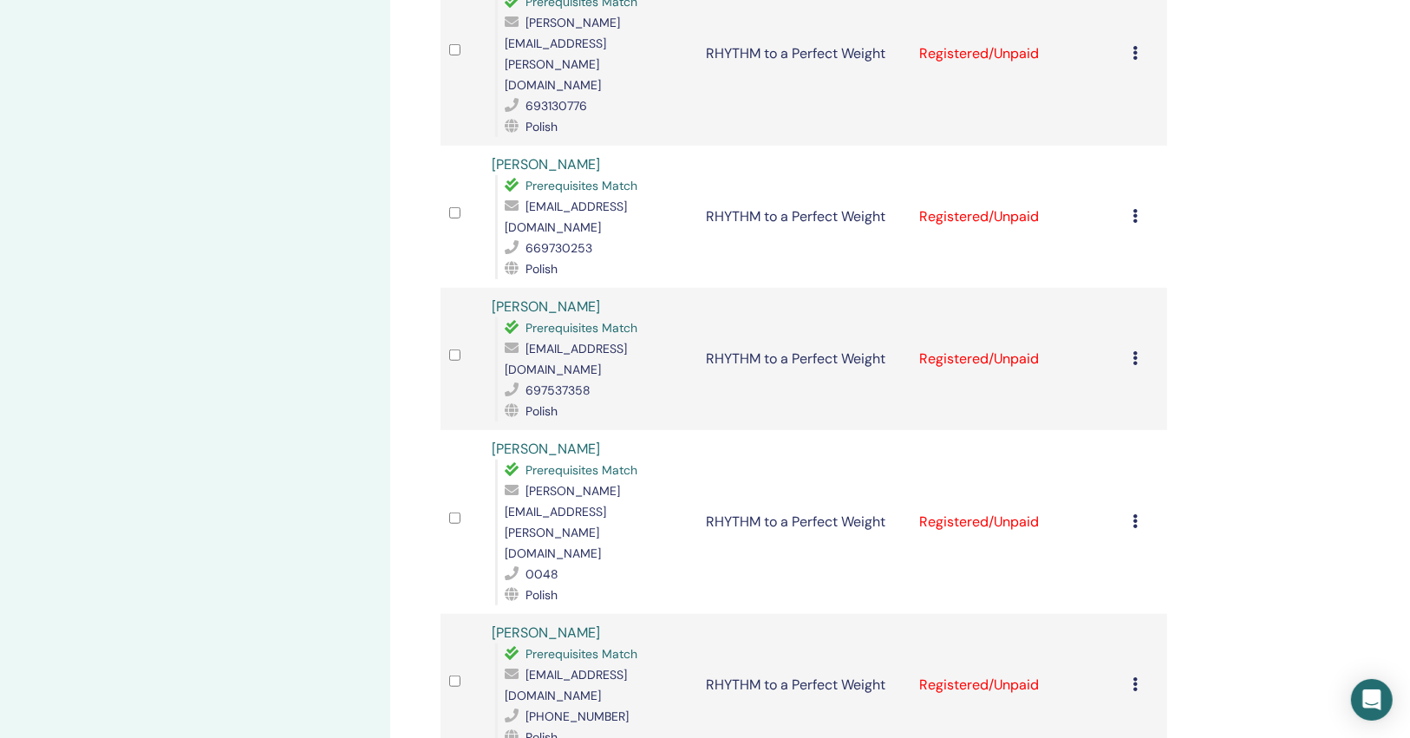
scroll to position [971, 0]
drag, startPoint x: 1136, startPoint y: 352, endPoint x: 1150, endPoint y: 381, distance: 33.0
click at [1136, 674] on div "Cancel Registration Do not auto-certify Mark as Paid Mark as Unpaid Mark as Abs…" at bounding box center [1145, 684] width 25 height 21
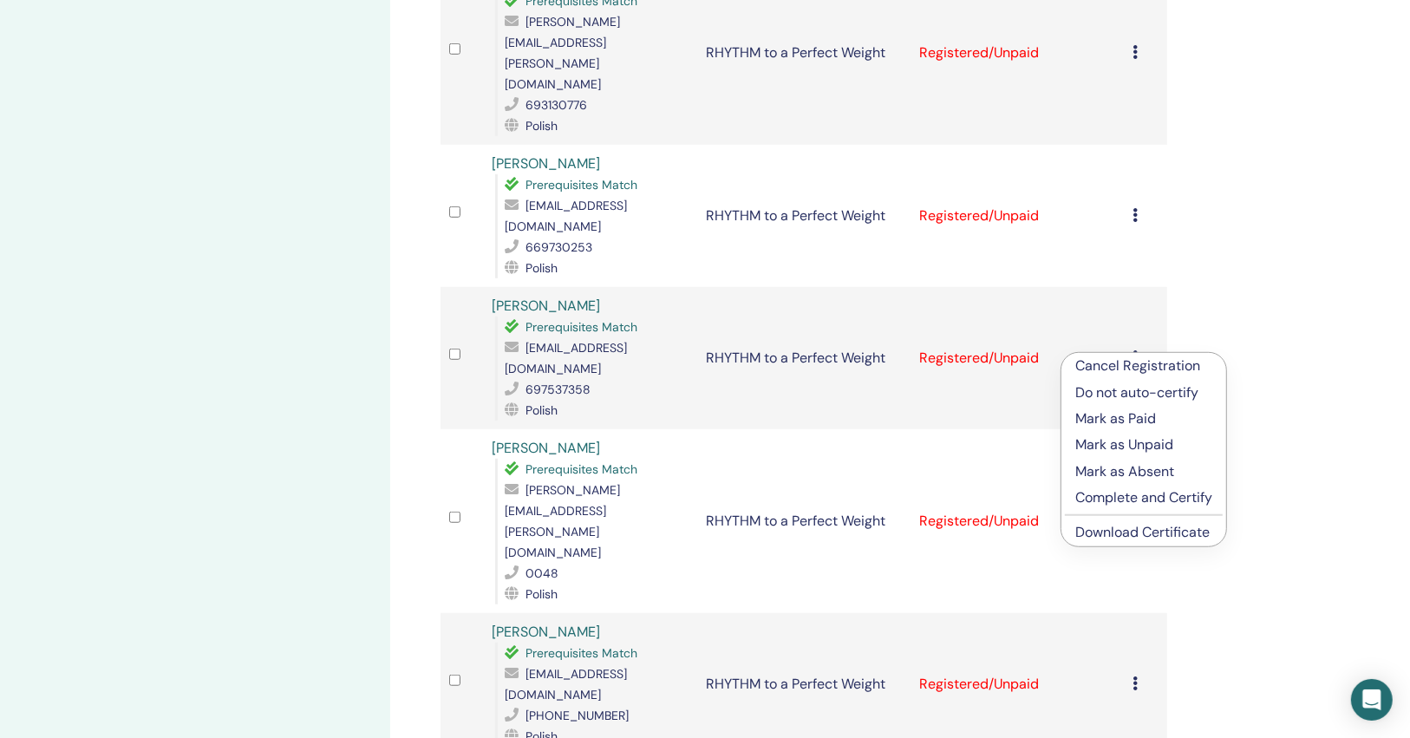
click at [1146, 529] on link "Download Certificate" at bounding box center [1142, 532] width 134 height 18
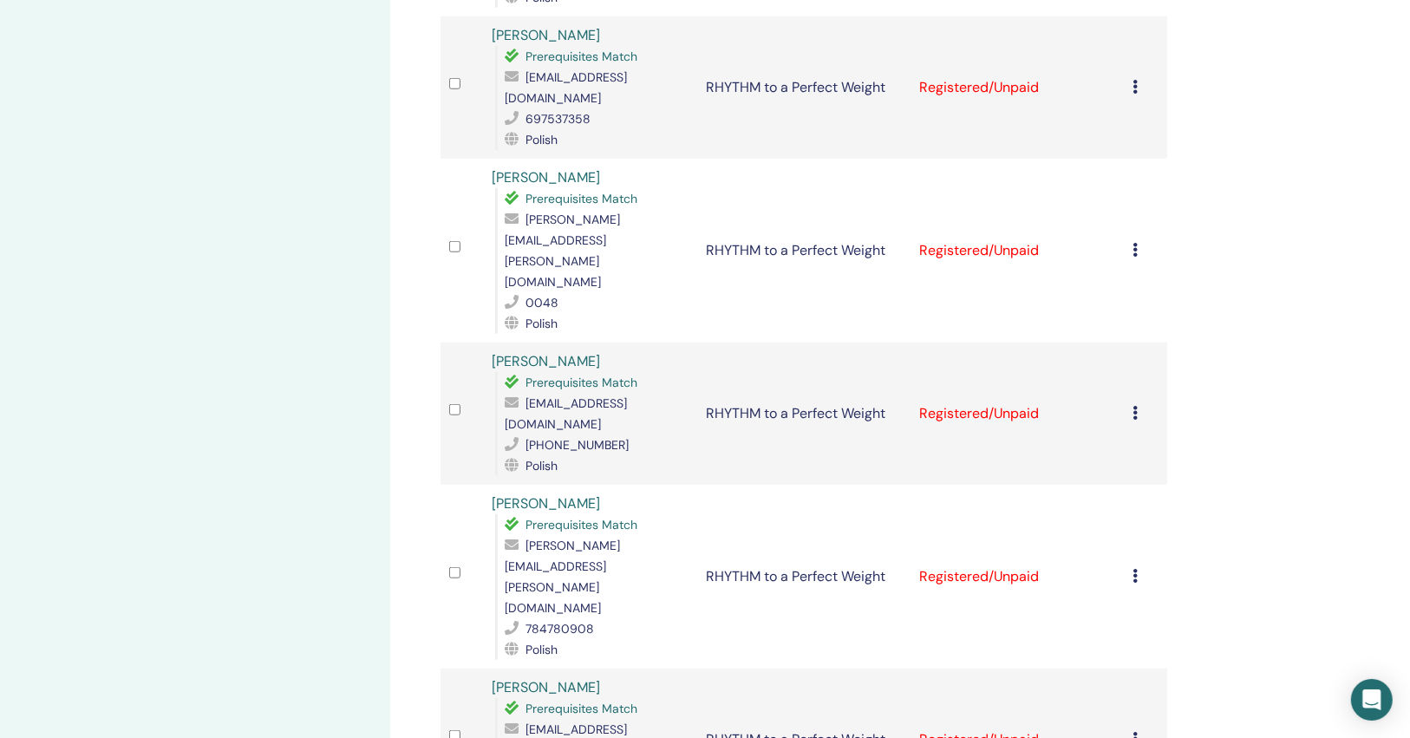
scroll to position [1248, 0]
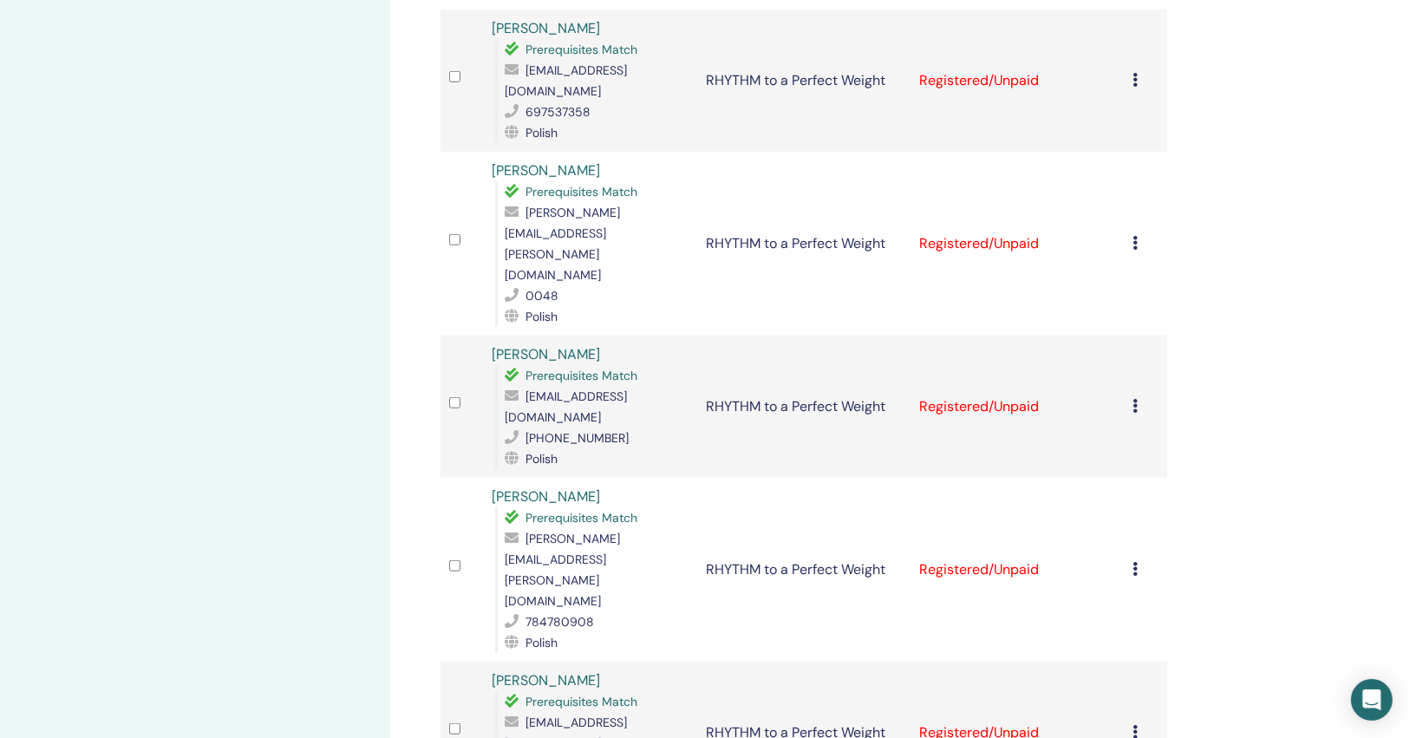
click at [1134, 562] on icon at bounding box center [1135, 569] width 5 height 14
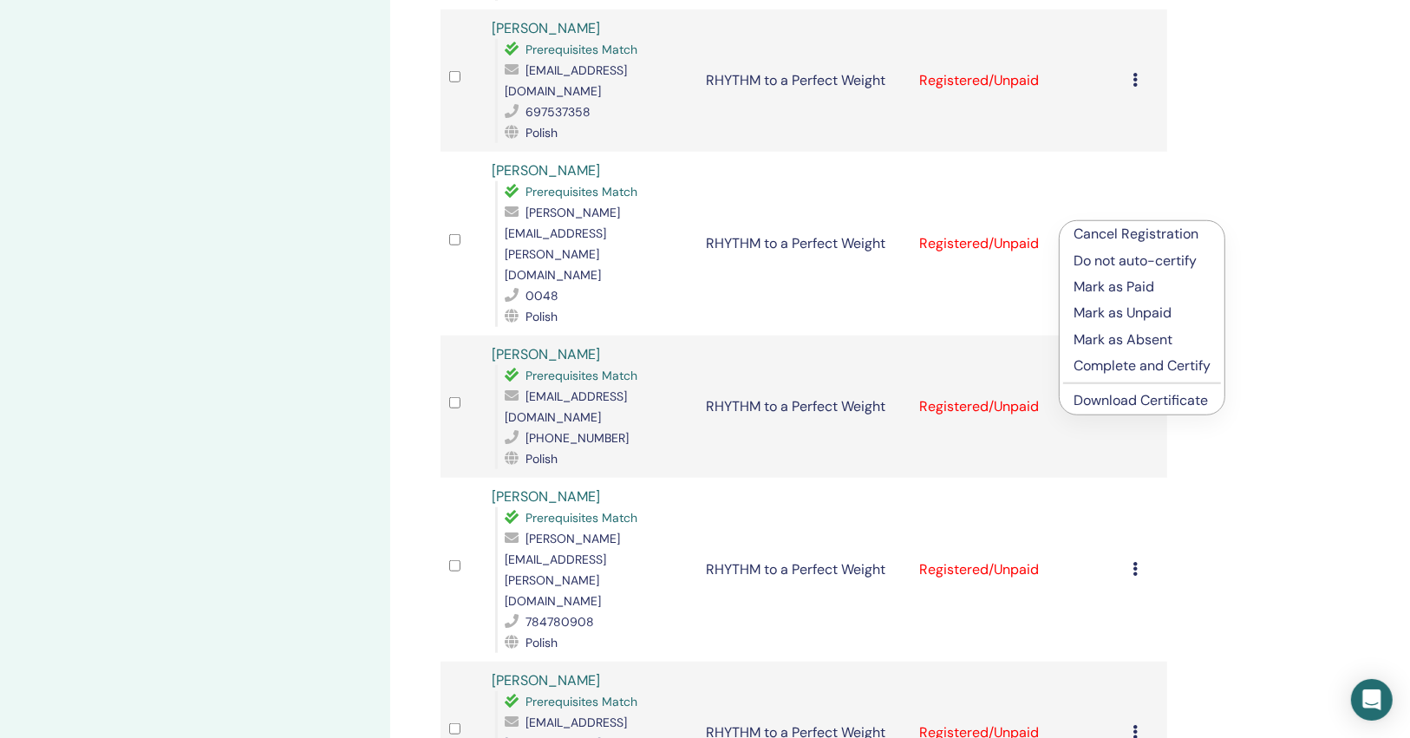
click at [1148, 396] on link "Download Certificate" at bounding box center [1140, 400] width 134 height 18
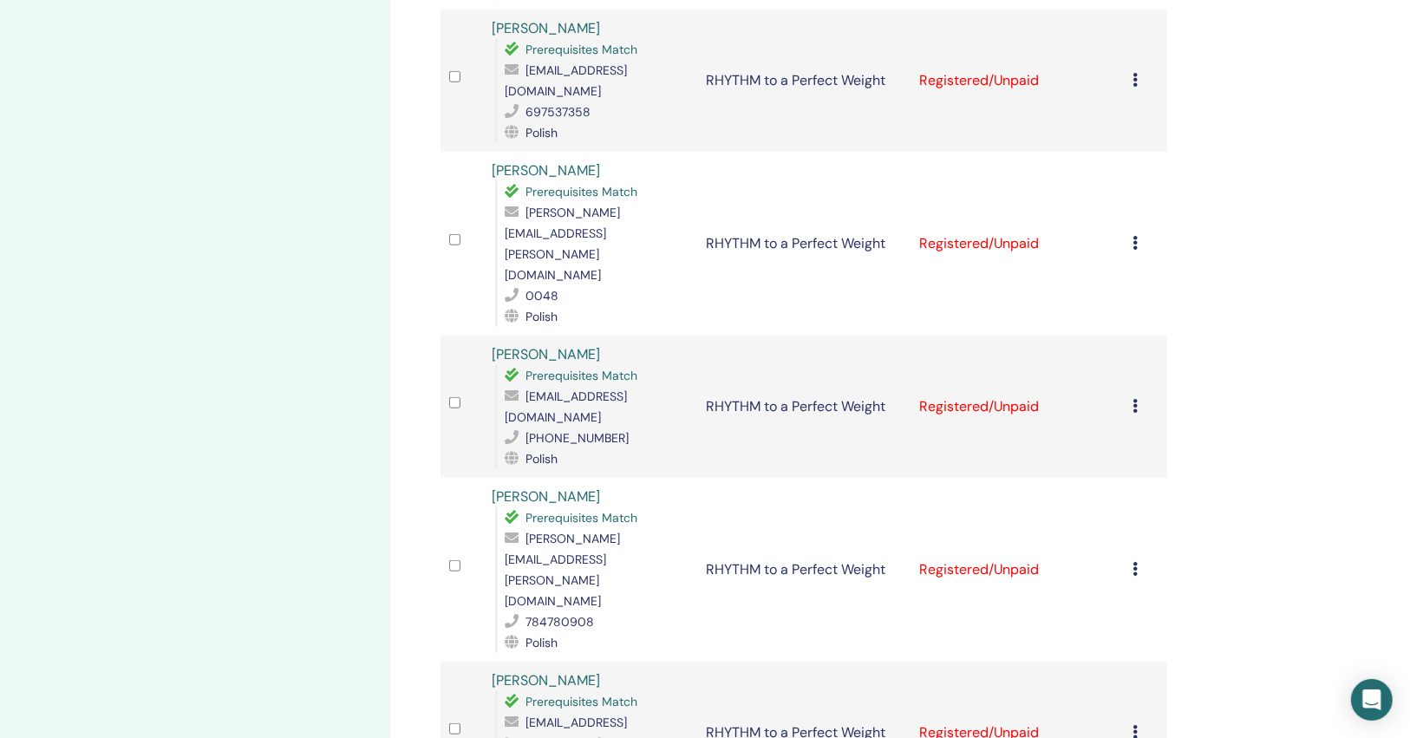
click at [1135, 725] on icon at bounding box center [1135, 732] width 5 height 14
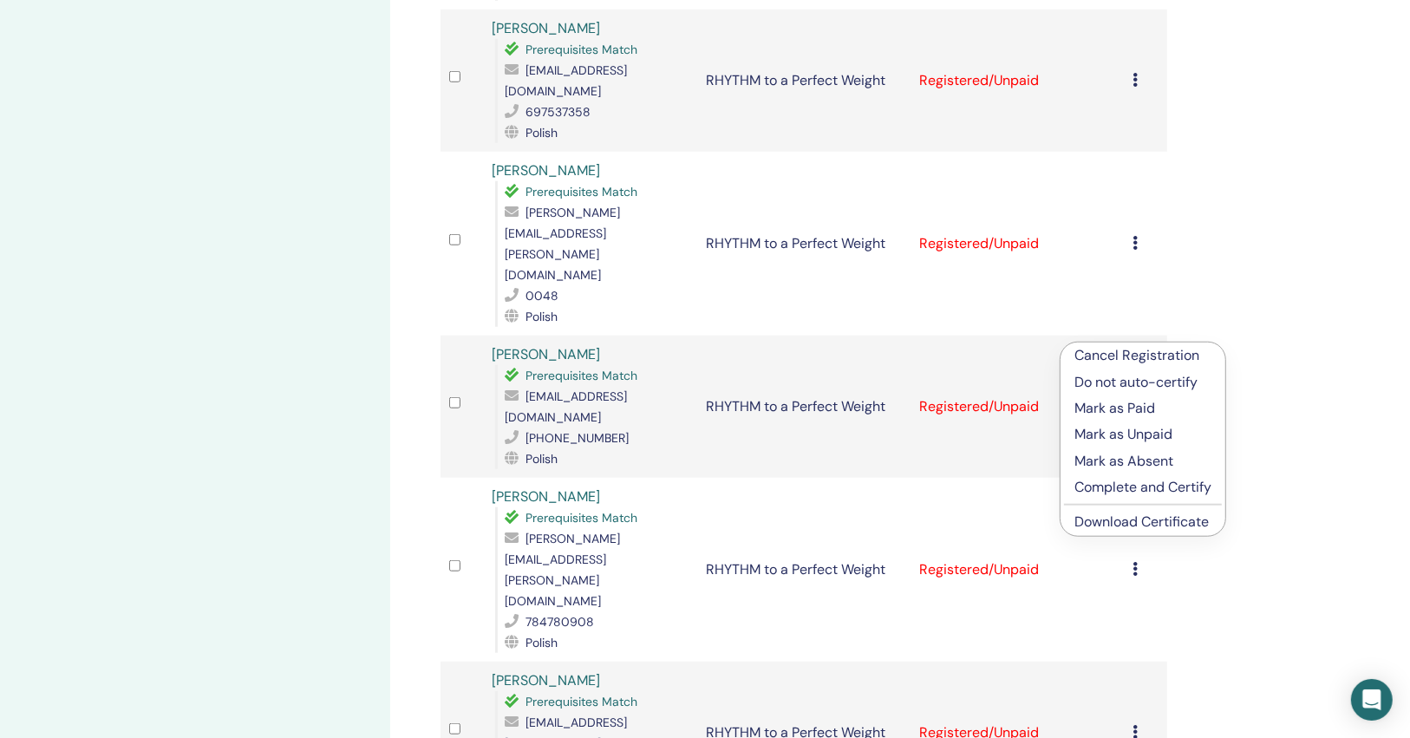
click at [1150, 531] on link "Download Certificate" at bounding box center [1141, 521] width 134 height 18
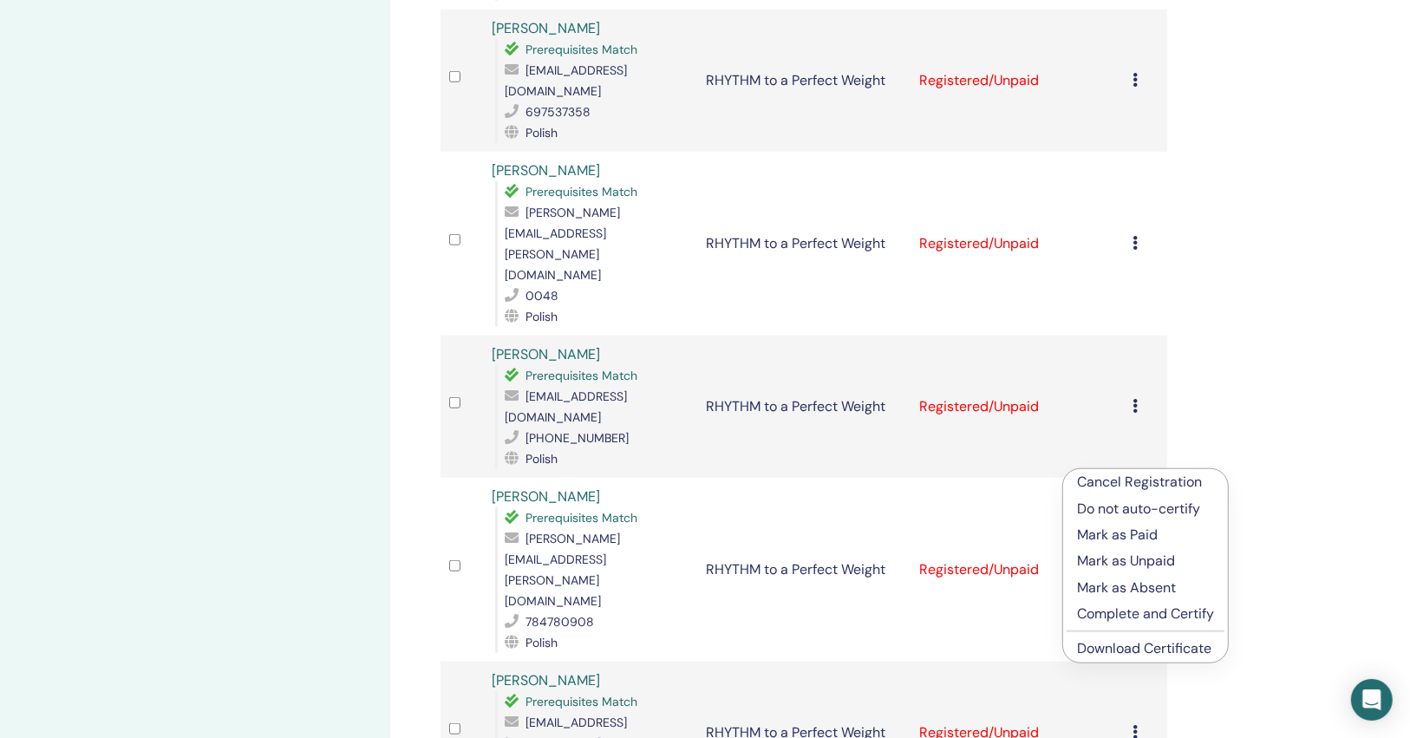
click at [1143, 654] on link "Download Certificate" at bounding box center [1144, 648] width 134 height 18
